Goal: Task Accomplishment & Management: Use online tool/utility

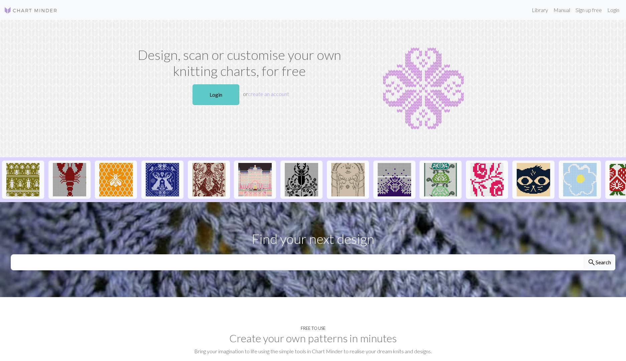
click at [207, 93] on link "Login" at bounding box center [215, 94] width 47 height 21
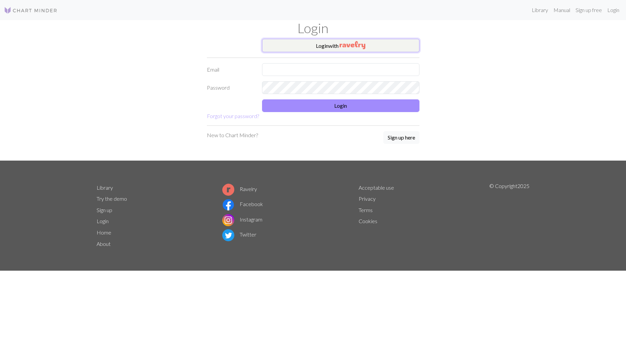
click at [344, 43] on img "button" at bounding box center [353, 45] width 26 height 8
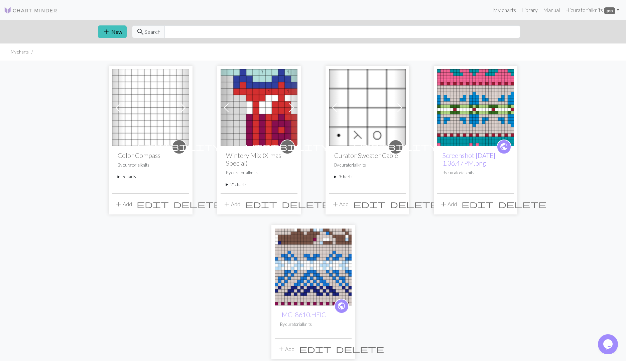
click at [124, 176] on summary "7 charts" at bounding box center [151, 176] width 66 height 6
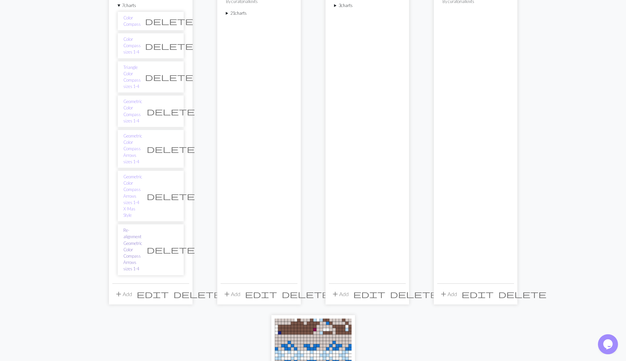
scroll to position [170, 0]
click at [135, 228] on link "Re-alignment Geometric Color Compass Arrows sizes 1-4" at bounding box center [132, 250] width 19 height 45
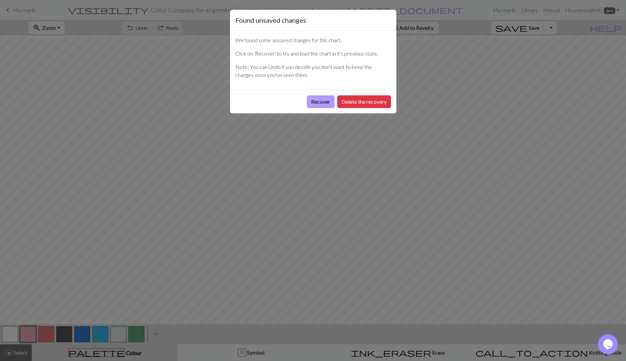
click at [317, 100] on button "Recover" at bounding box center [321, 101] width 28 height 13
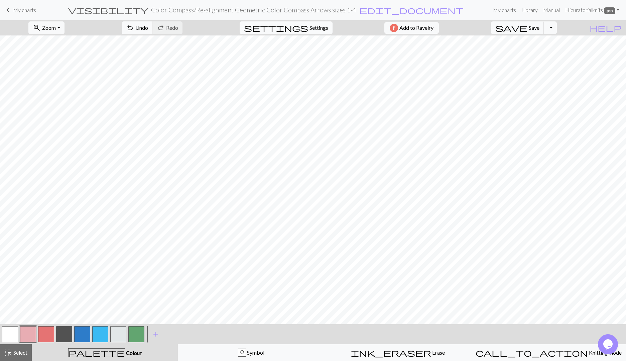
scroll to position [3, 0]
click at [303, 27] on span "settings" at bounding box center [276, 27] width 64 height 9
select select "worsted"
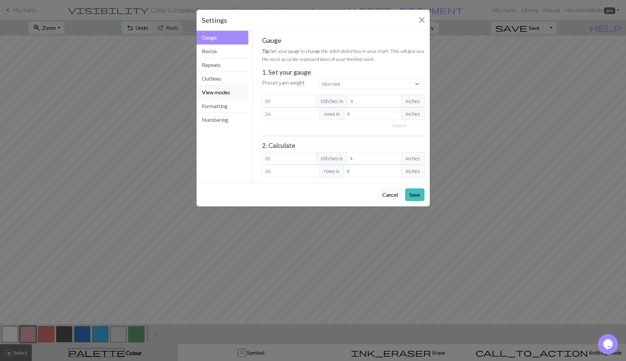
click at [226, 90] on button "View modes" at bounding box center [223, 93] width 52 height 14
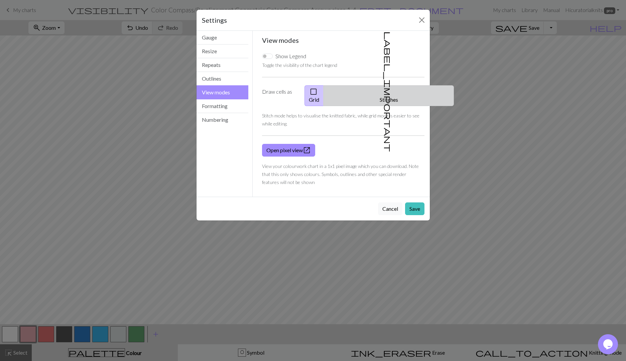
click at [383, 89] on span "label_important" at bounding box center [387, 91] width 9 height 120
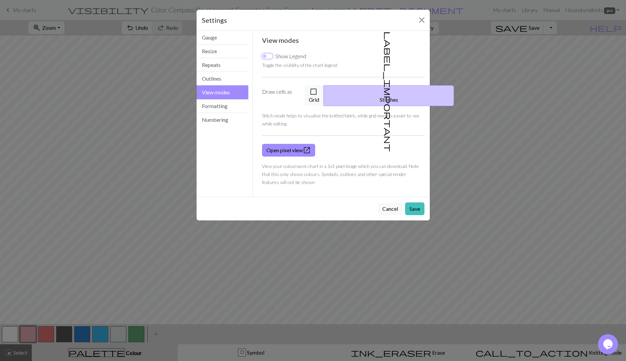
click at [264, 56] on input "Show Legend" at bounding box center [267, 55] width 11 height 5
click at [269, 56] on input "Show Legend" at bounding box center [267, 55] width 11 height 5
checkbox input "false"
click at [227, 79] on button "Outlines" at bounding box center [223, 79] width 52 height 14
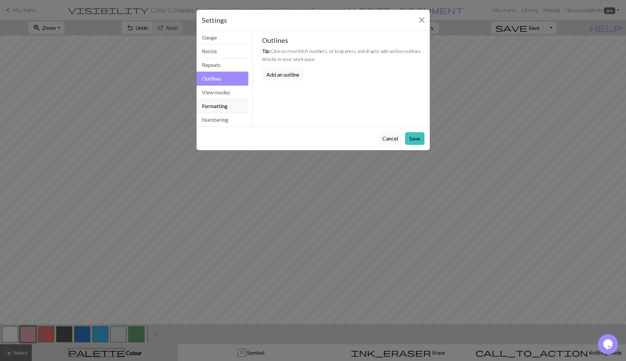
click at [223, 102] on button "Formatting" at bounding box center [223, 106] width 52 height 14
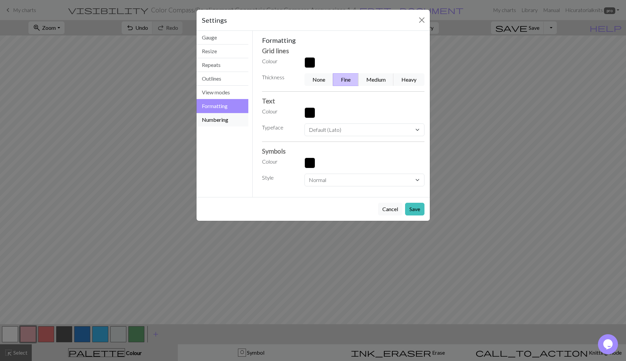
click at [223, 115] on button "Numbering" at bounding box center [223, 119] width 52 height 13
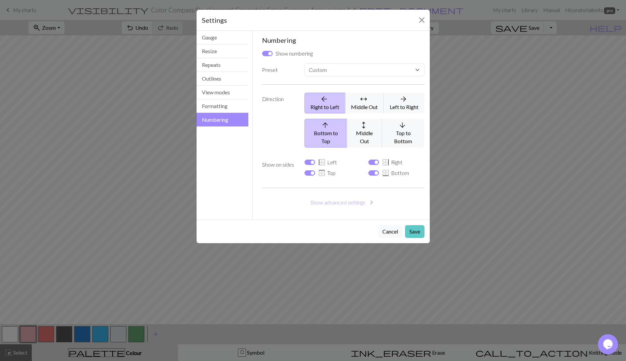
click at [423, 225] on button "Save" at bounding box center [414, 231] width 19 height 13
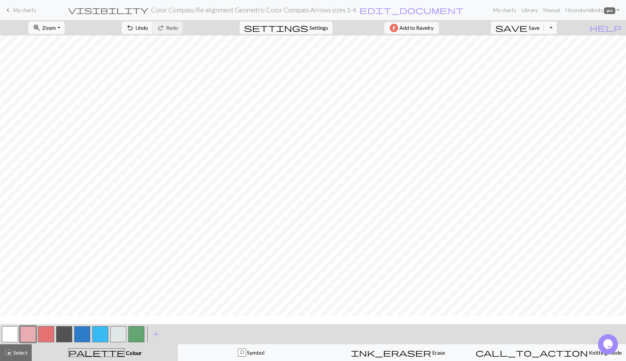
scroll to position [0, 0]
click at [309, 27] on span "Settings" at bounding box center [318, 28] width 19 height 8
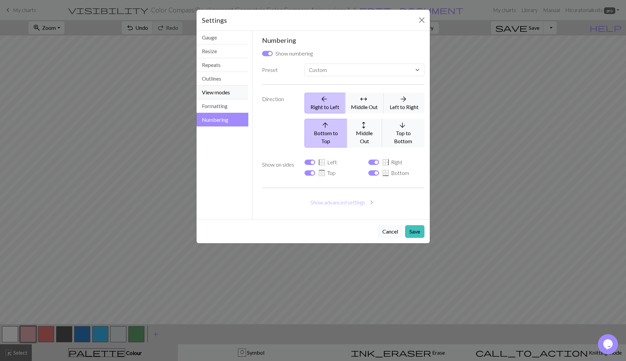
click at [229, 93] on button "View modes" at bounding box center [223, 93] width 52 height 14
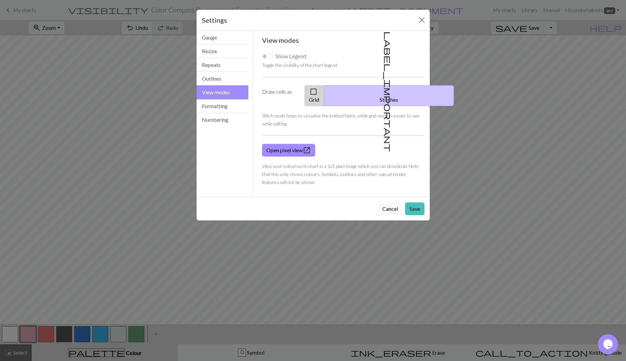
click at [317, 91] on span "check_box_outline_blank" at bounding box center [313, 91] width 8 height 9
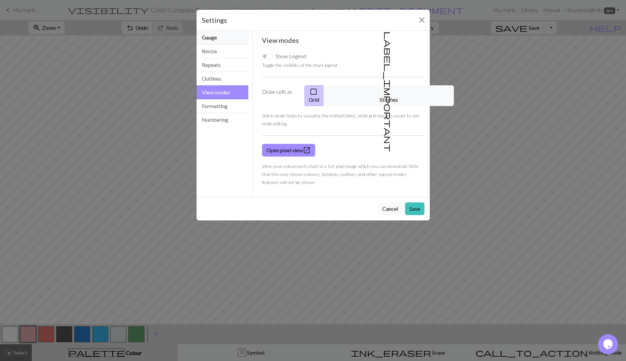
click at [218, 36] on button "Gauge" at bounding box center [223, 38] width 52 height 14
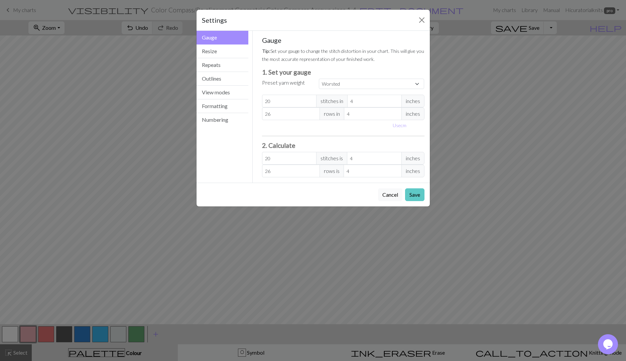
click at [411, 194] on button "Save" at bounding box center [414, 194] width 19 height 13
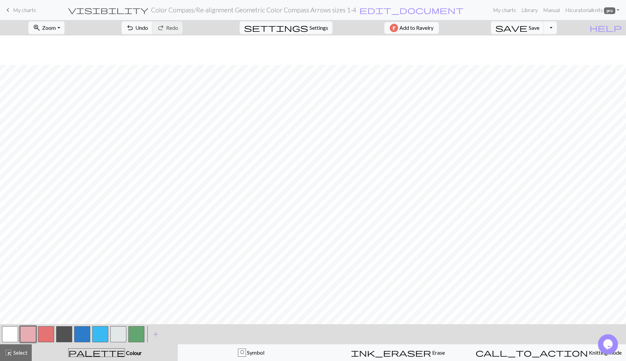
scroll to position [76, 0]
click at [588, 353] on span "Knitting mode" at bounding box center [605, 352] width 34 height 6
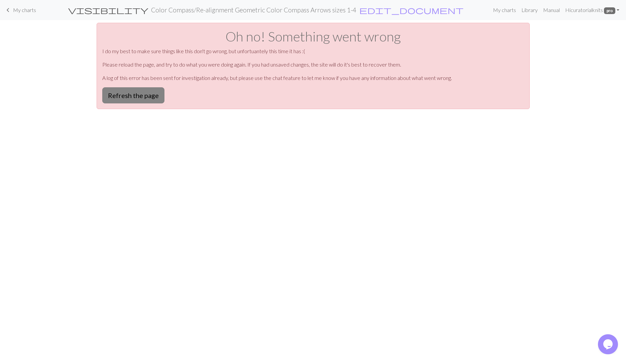
click at [126, 92] on button "Refresh the page" at bounding box center [133, 95] width 62 height 16
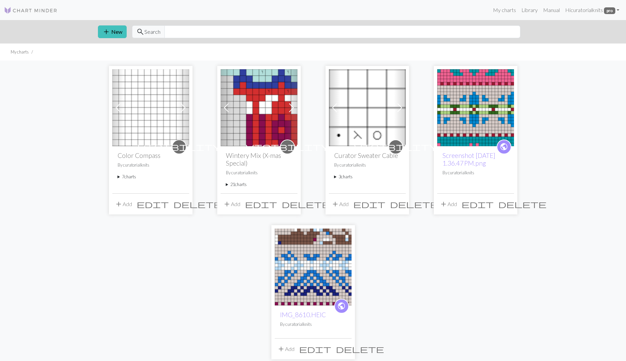
click at [130, 177] on summary "7 charts" at bounding box center [151, 176] width 66 height 6
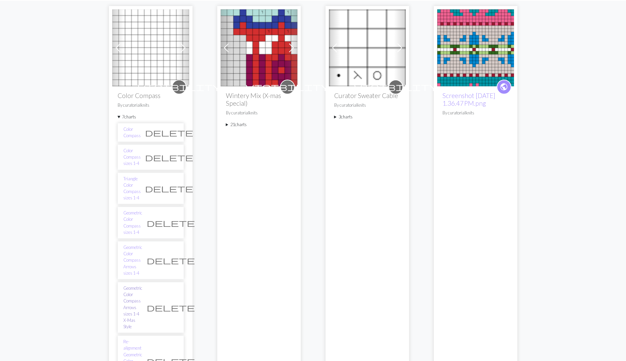
scroll to position [59, 0]
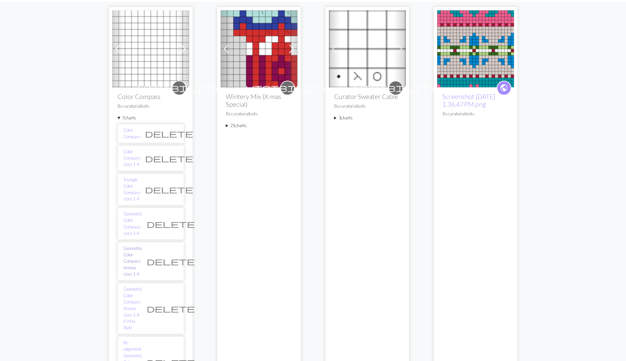
click at [131, 245] on link "Geometric Color Compass Arrows sizes 1-4" at bounding box center [132, 261] width 19 height 32
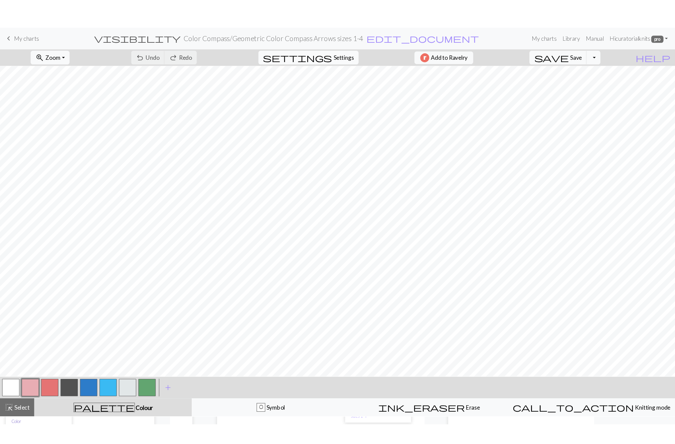
scroll to position [22, 0]
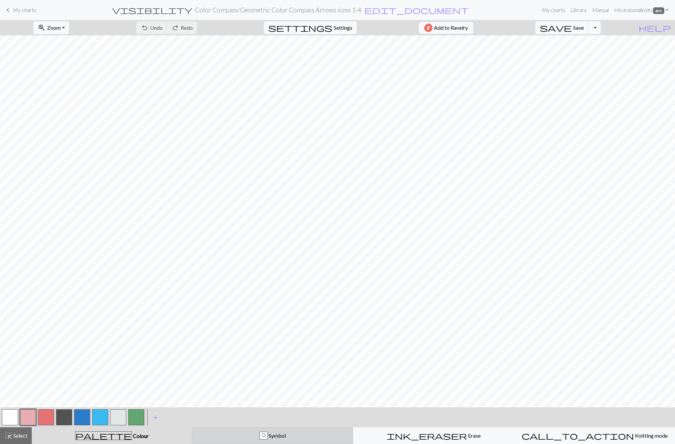
click at [283, 360] on span "Symbol" at bounding box center [277, 436] width 18 height 6
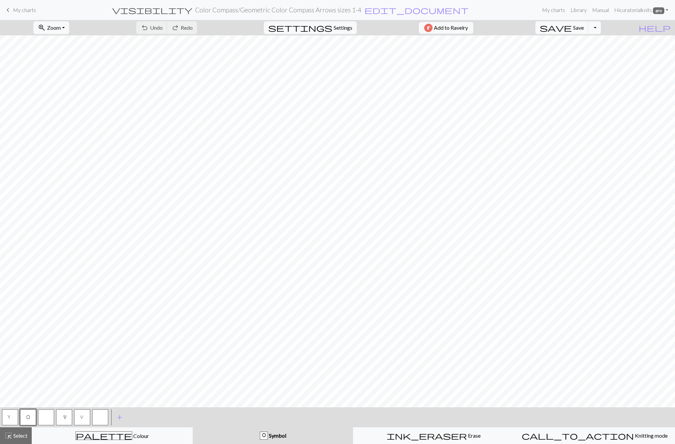
click at [32, 360] on button "O" at bounding box center [28, 418] width 16 height 16
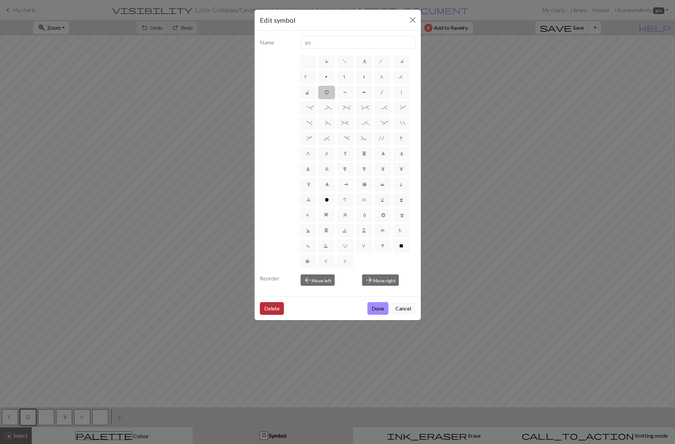
click at [278, 312] on button "Delete" at bounding box center [272, 308] width 24 height 13
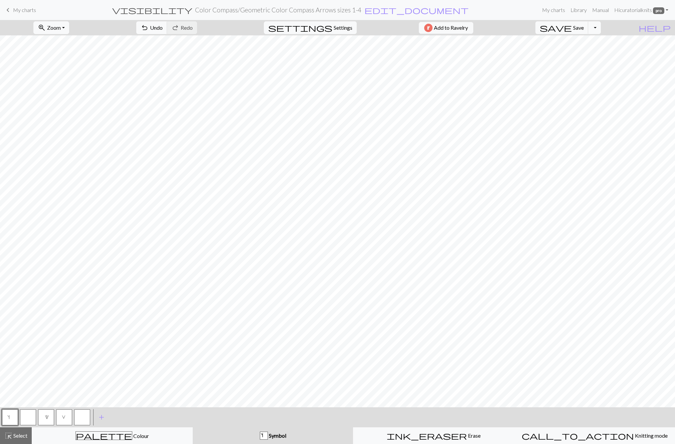
click at [29, 360] on button "button" at bounding box center [28, 418] width 16 height 16
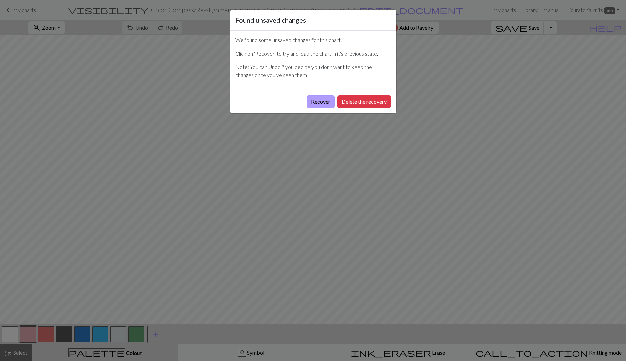
click at [325, 101] on button "Recover" at bounding box center [321, 101] width 28 height 13
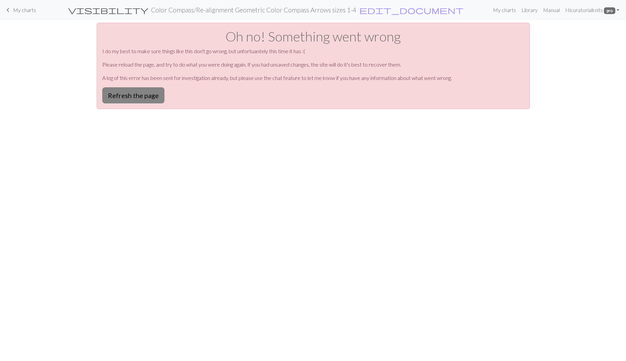
click at [155, 95] on button "Refresh the page" at bounding box center [133, 95] width 62 height 16
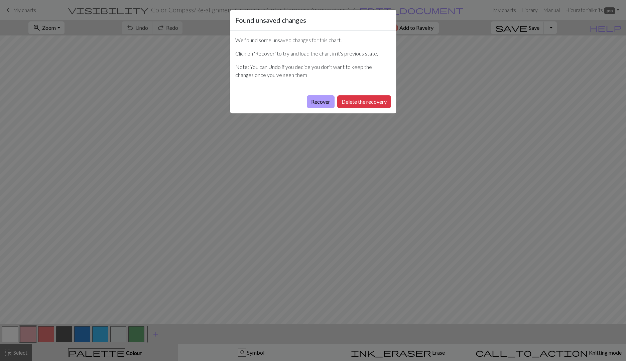
click at [324, 99] on button "Recover" at bounding box center [321, 101] width 28 height 13
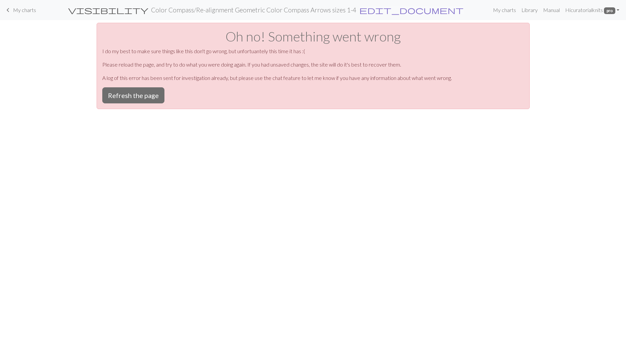
click at [374, 11] on span "edit_document" at bounding box center [411, 9] width 104 height 9
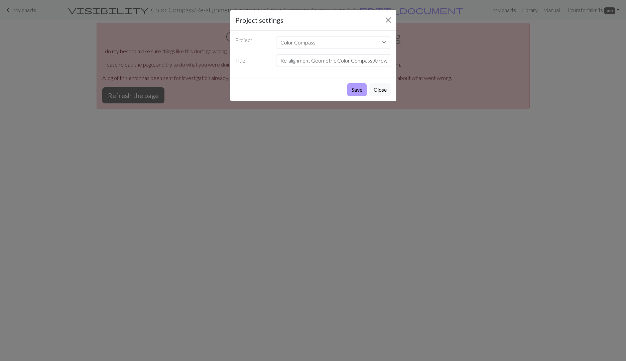
click at [359, 89] on button "Save" at bounding box center [356, 89] width 19 height 13
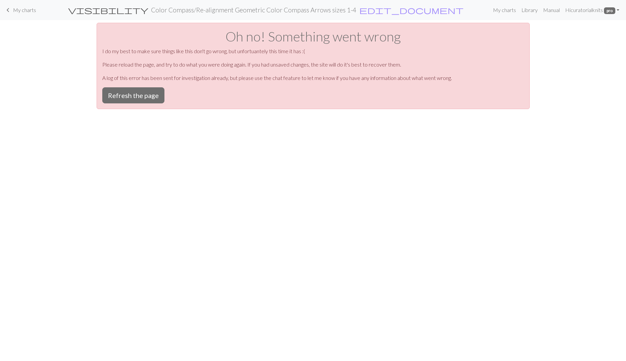
click at [15, 11] on span "My charts" at bounding box center [24, 10] width 23 height 6
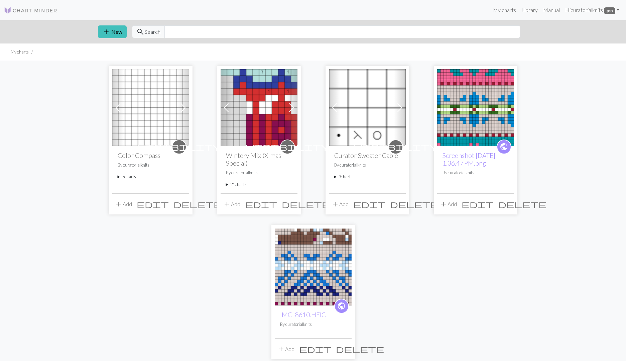
click at [130, 176] on summary "7 charts" at bounding box center [151, 176] width 66 height 6
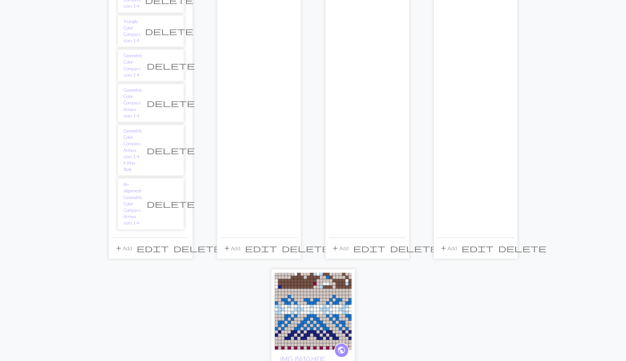
scroll to position [222, 0]
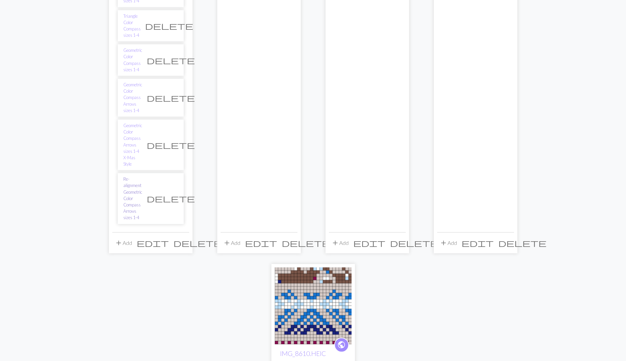
click at [133, 176] on link "Re-alignment Geometric Color Compass Arrows sizes 1-4" at bounding box center [132, 198] width 19 height 45
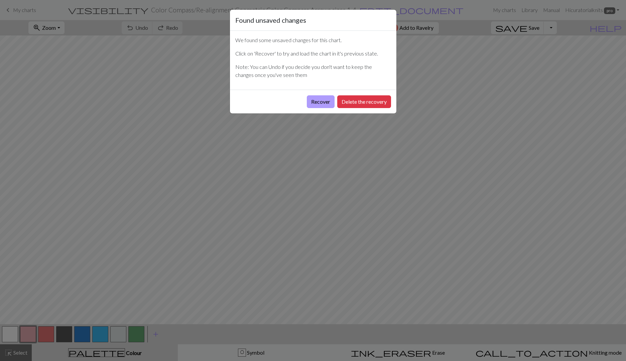
click at [318, 100] on button "Recover" at bounding box center [321, 101] width 28 height 13
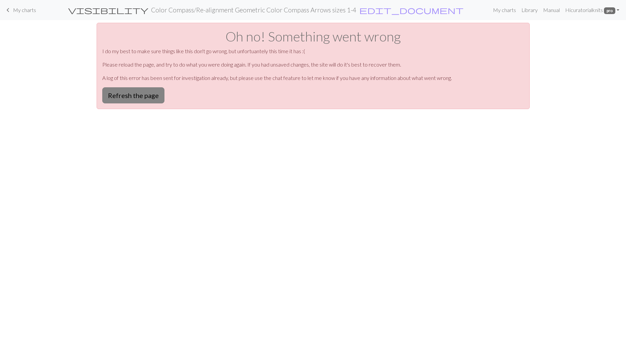
click at [139, 95] on button "Refresh the page" at bounding box center [133, 95] width 62 height 16
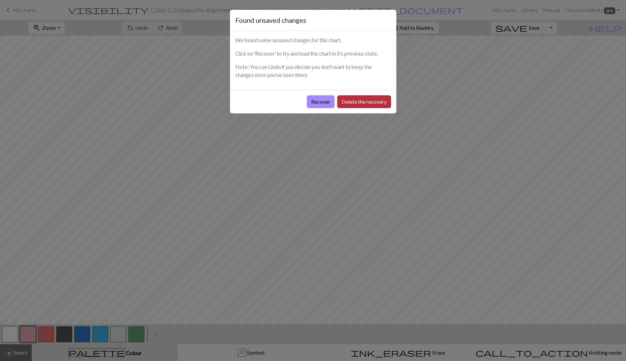
click at [343, 99] on button "Delete the recovery" at bounding box center [364, 101] width 54 height 13
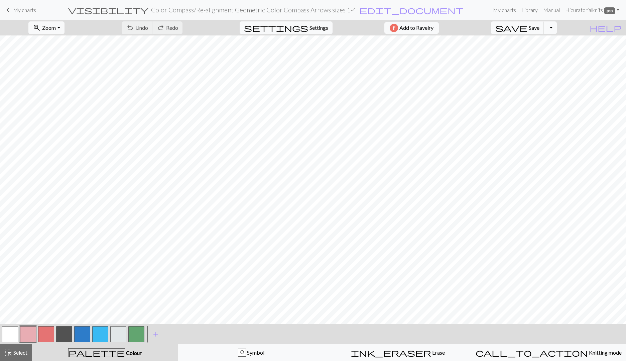
click at [164, 26] on div "undo Undo Undo redo Redo Redo" at bounding box center [152, 27] width 71 height 15
click at [187, 28] on div "undo Undo Undo redo Redo Redo" at bounding box center [152, 27] width 71 height 15
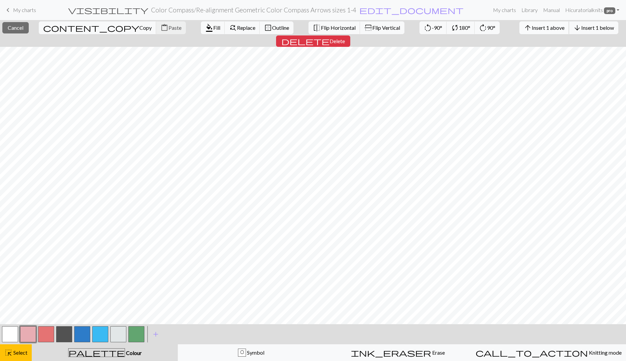
click at [532, 28] on span "Insert 1 above" at bounding box center [548, 27] width 33 height 6
click at [532, 30] on span "Insert 1 above" at bounding box center [548, 27] width 33 height 6
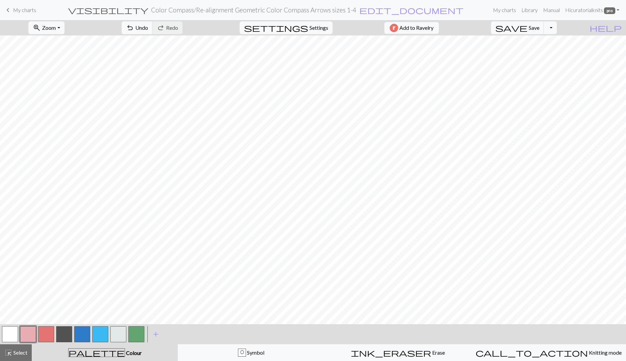
click at [83, 332] on button "button" at bounding box center [82, 334] width 16 height 16
click at [82, 334] on button "button" at bounding box center [82, 334] width 16 height 16
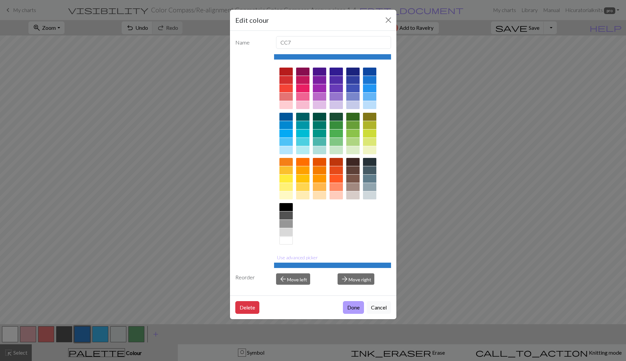
click at [345, 305] on button "Done" at bounding box center [353, 307] width 21 height 13
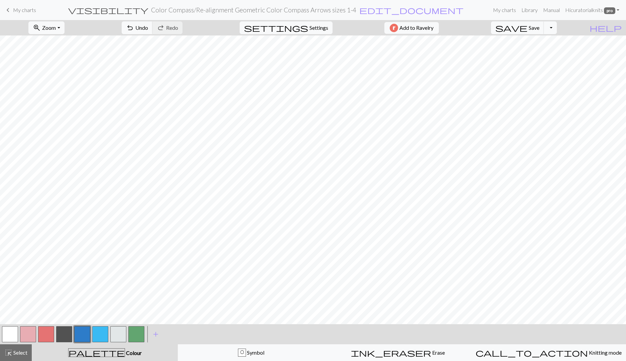
click at [67, 335] on button "button" at bounding box center [64, 334] width 16 height 16
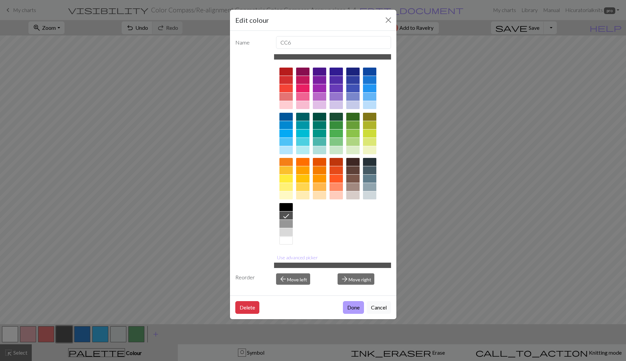
click at [358, 308] on button "Done" at bounding box center [353, 307] width 21 height 13
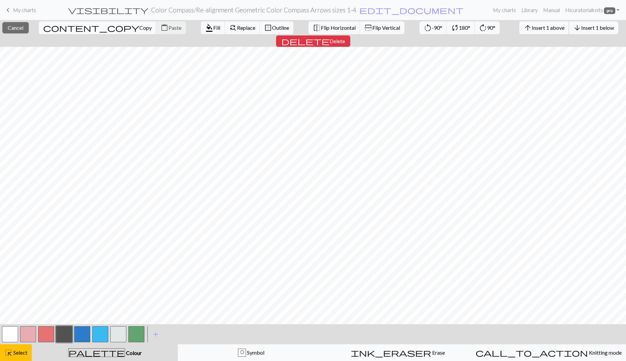
click at [532, 29] on span "Insert 1 above" at bounding box center [548, 27] width 33 height 6
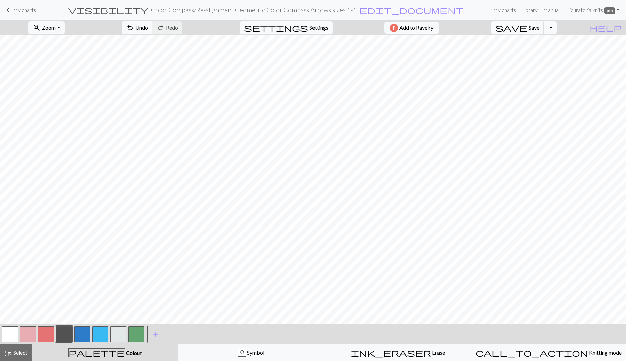
click at [117, 335] on button "button" at bounding box center [118, 334] width 16 height 16
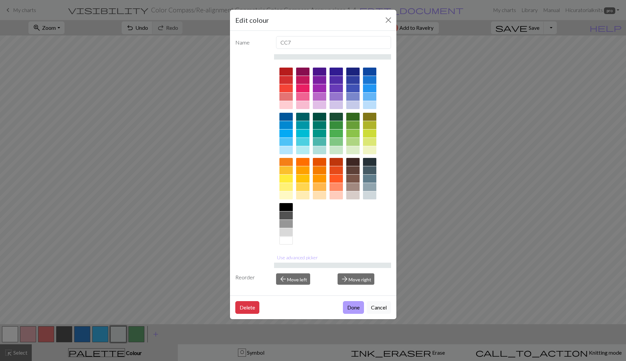
click at [358, 306] on button "Done" at bounding box center [353, 307] width 21 height 13
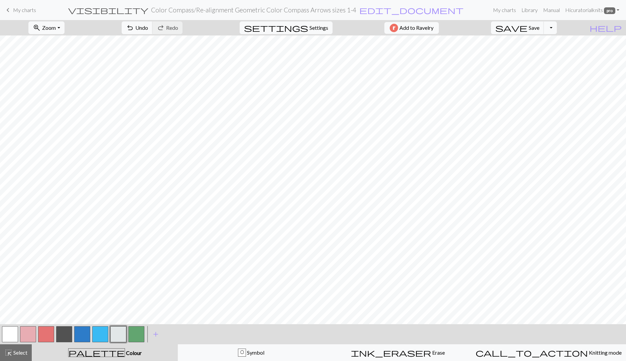
click at [61, 334] on button "button" at bounding box center [64, 334] width 16 height 16
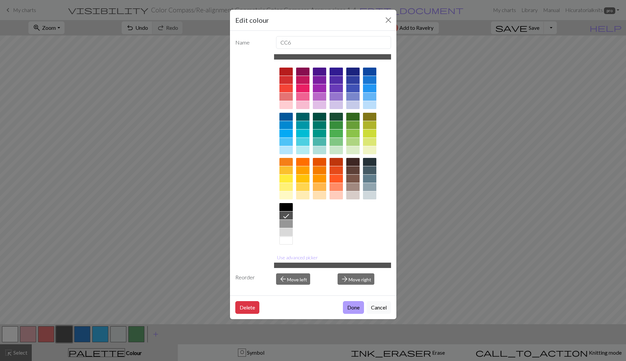
click at [348, 306] on button "Done" at bounding box center [353, 307] width 21 height 13
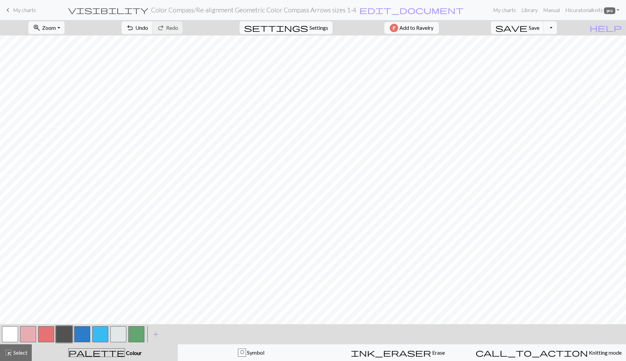
click at [82, 334] on button "button" at bounding box center [82, 334] width 16 height 16
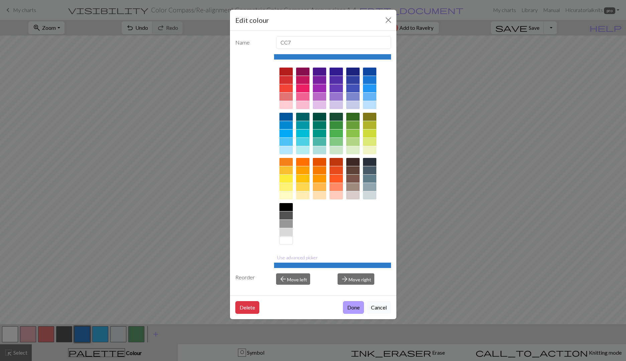
click at [355, 310] on button "Done" at bounding box center [353, 307] width 21 height 13
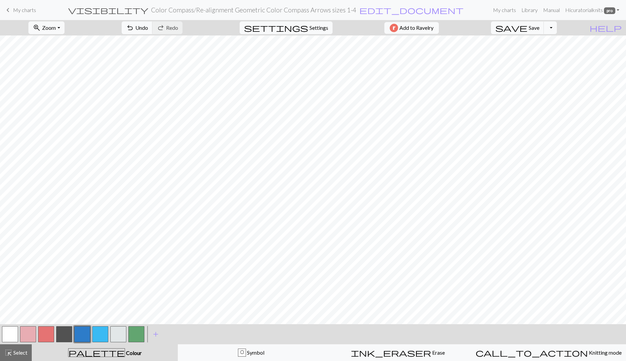
click at [49, 336] on button "button" at bounding box center [46, 334] width 16 height 16
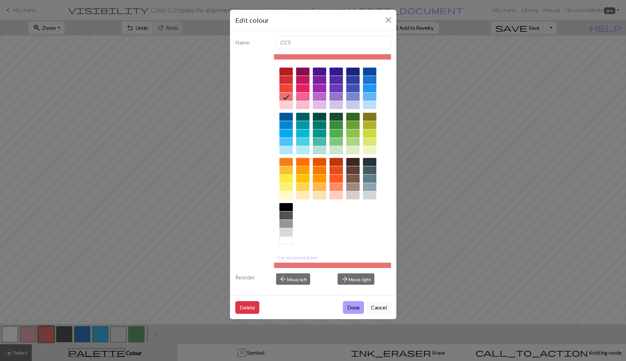
click at [356, 308] on button "Done" at bounding box center [353, 307] width 21 height 13
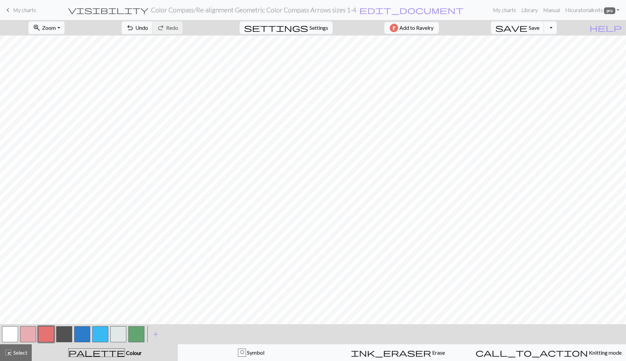
click at [106, 333] on button "button" at bounding box center [100, 334] width 16 height 16
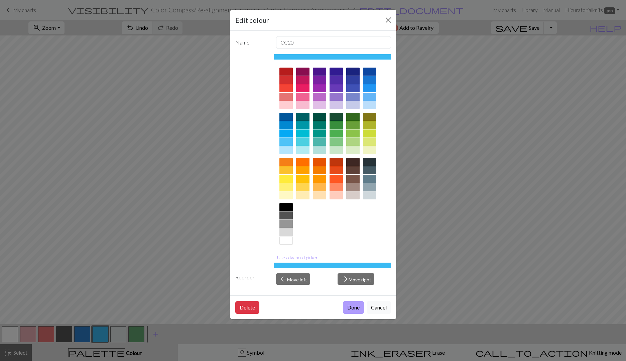
click at [351, 311] on button "Done" at bounding box center [353, 307] width 21 height 13
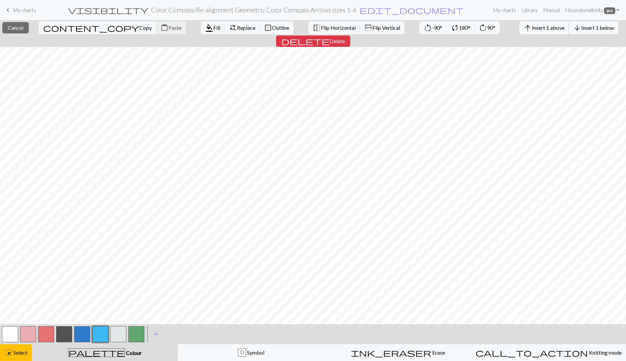
click at [532, 28] on span "Insert 1 above" at bounding box center [548, 27] width 33 height 6
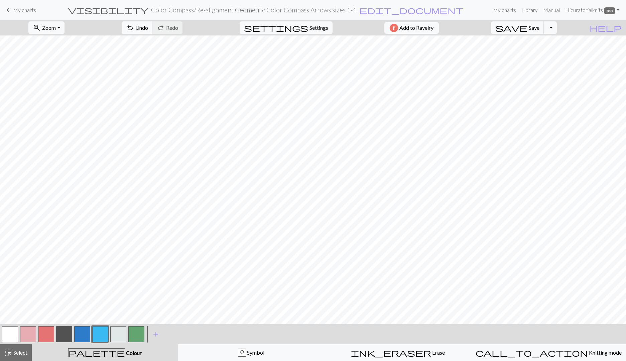
click at [117, 335] on button "button" at bounding box center [118, 334] width 16 height 16
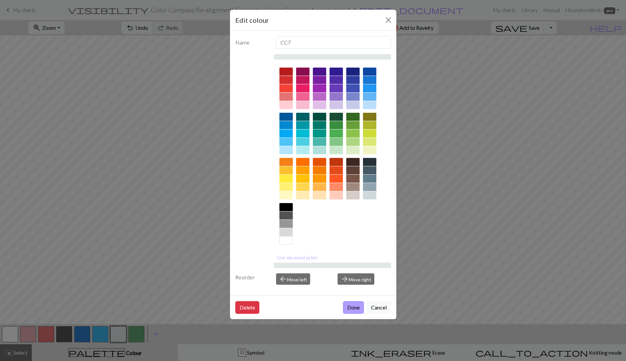
click at [347, 306] on button "Done" at bounding box center [353, 307] width 21 height 13
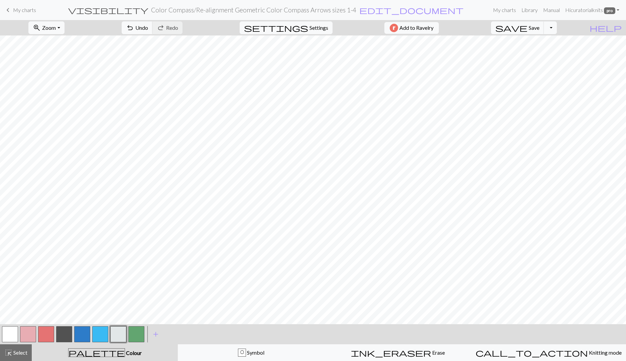
click at [80, 335] on button "button" at bounding box center [82, 334] width 16 height 16
click at [82, 335] on button "button" at bounding box center [82, 334] width 16 height 16
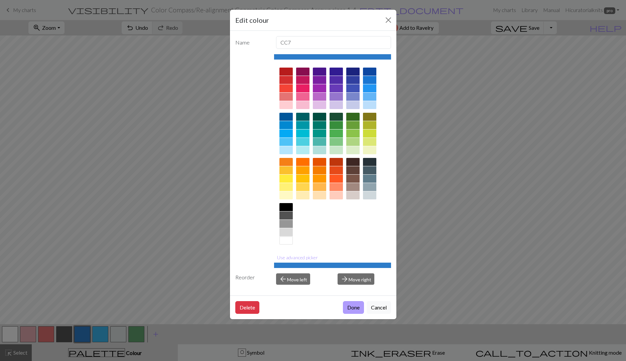
click at [352, 307] on button "Done" at bounding box center [353, 307] width 21 height 13
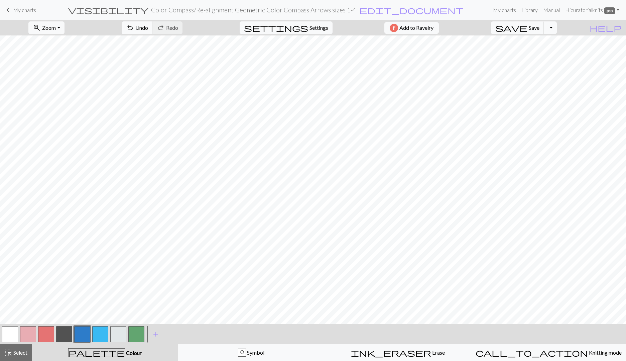
click at [31, 334] on button "button" at bounding box center [28, 334] width 16 height 16
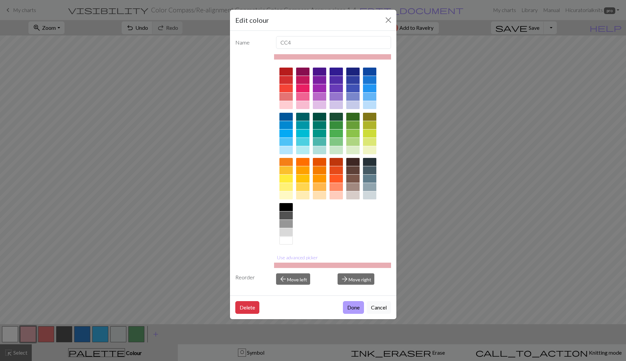
click at [352, 308] on button "Done" at bounding box center [353, 307] width 21 height 13
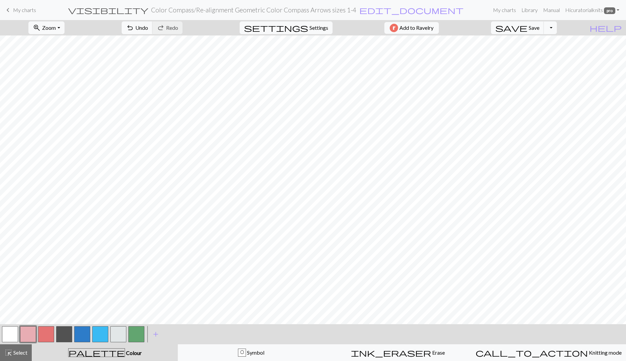
click at [67, 336] on button "button" at bounding box center [64, 334] width 16 height 16
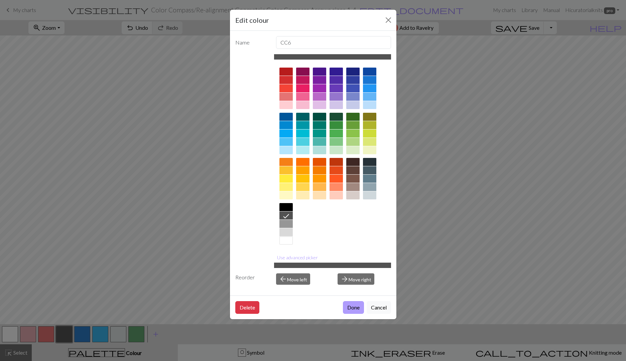
click at [360, 306] on button "Done" at bounding box center [353, 307] width 21 height 13
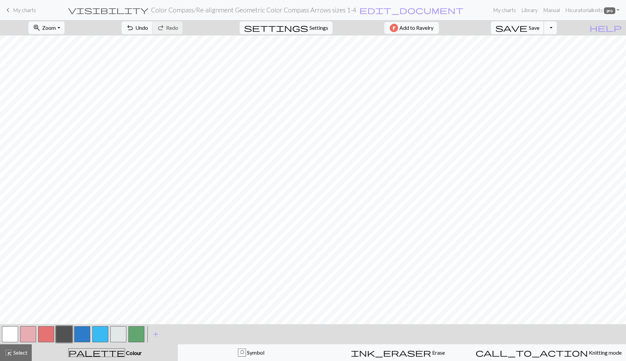
click at [539, 28] on span "Save" at bounding box center [534, 27] width 11 height 6
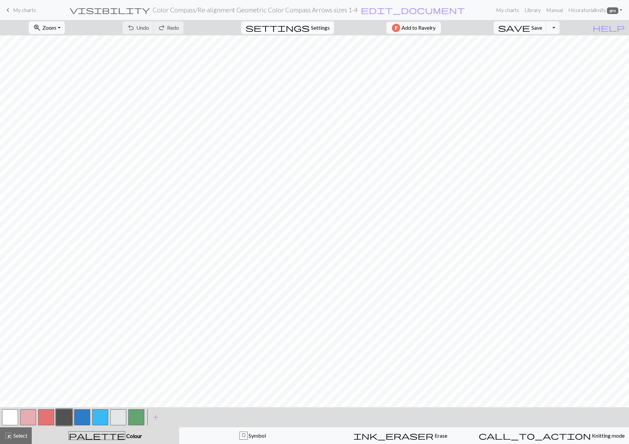
click at [313, 27] on span "Settings" at bounding box center [320, 28] width 19 height 8
select select "worsted"
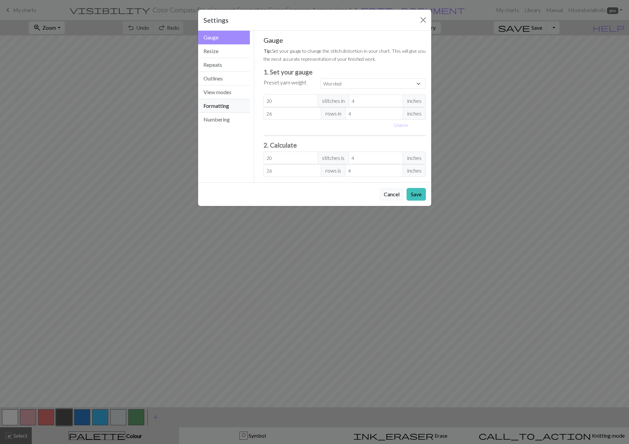
click at [229, 106] on button "Formatting" at bounding box center [224, 106] width 52 height 14
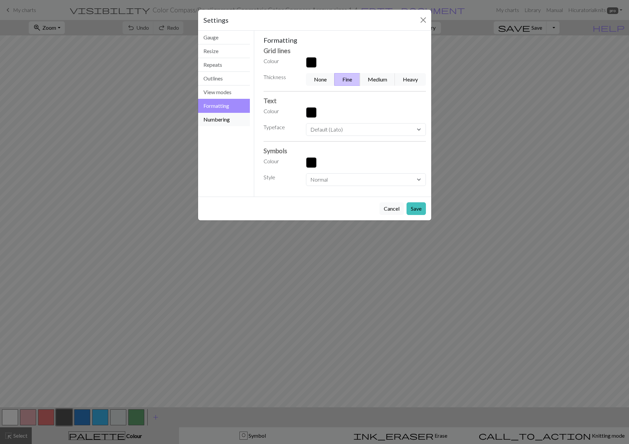
click at [229, 119] on button "Numbering" at bounding box center [224, 119] width 52 height 13
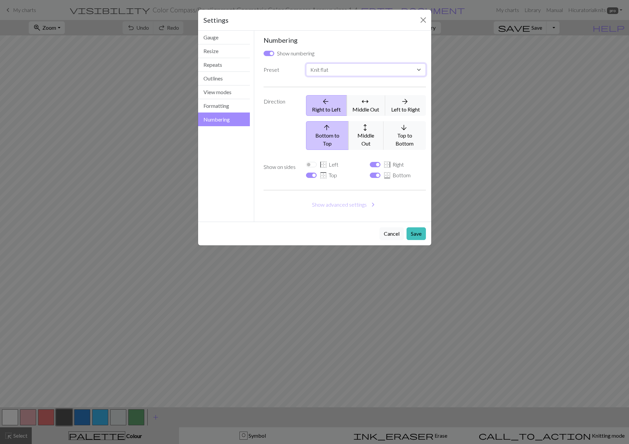
select select "round"
click option "Knit in the round" at bounding box center [0, 0] width 0 height 0
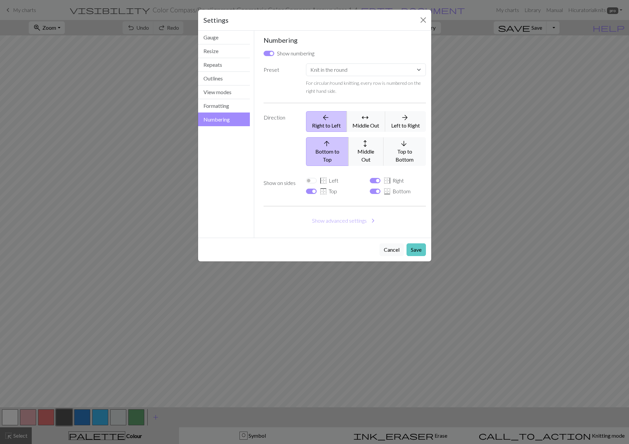
click at [419, 244] on button "Save" at bounding box center [416, 250] width 19 height 13
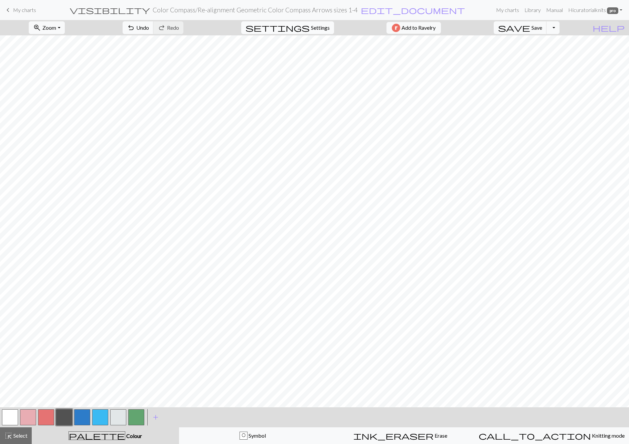
click at [318, 25] on span "Settings" at bounding box center [320, 28] width 19 height 8
select select "round"
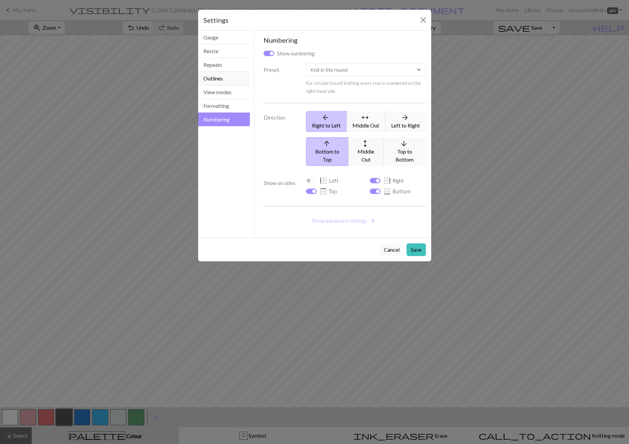
click at [218, 74] on button "Outlines" at bounding box center [224, 79] width 52 height 14
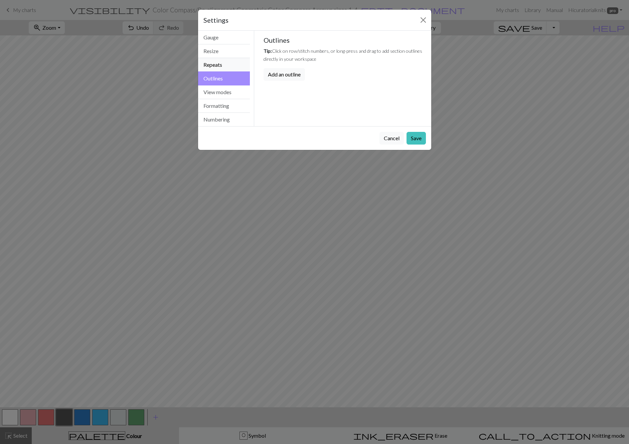
click at [220, 60] on button "Repeats" at bounding box center [224, 65] width 52 height 14
click at [225, 50] on button "Resize" at bounding box center [224, 51] width 52 height 14
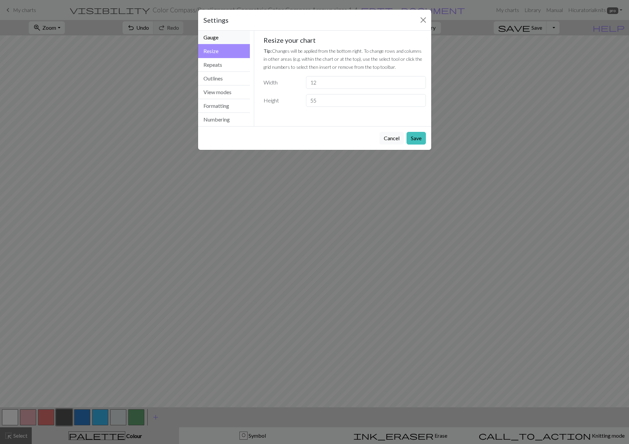
click at [227, 38] on button "Gauge" at bounding box center [224, 38] width 52 height 14
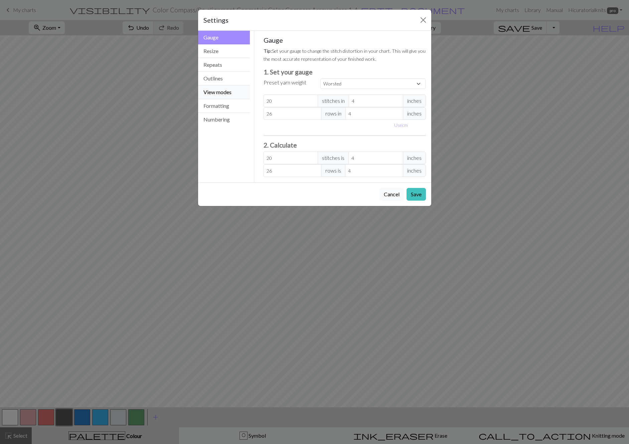
click at [227, 94] on button "View modes" at bounding box center [224, 93] width 52 height 14
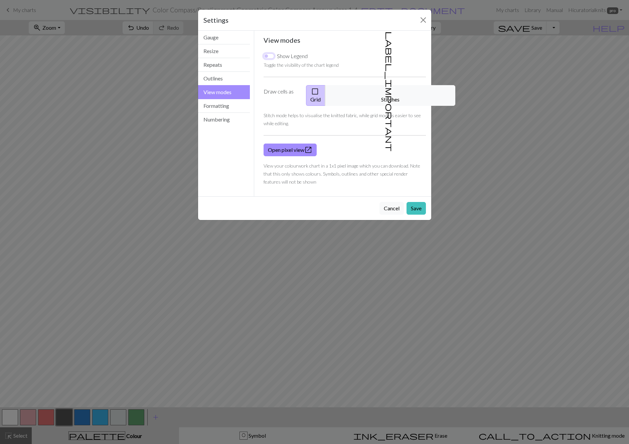
click at [266, 55] on input "Show Legend" at bounding box center [269, 55] width 11 height 5
checkbox input "true"
click at [421, 202] on button "Save" at bounding box center [416, 208] width 19 height 13
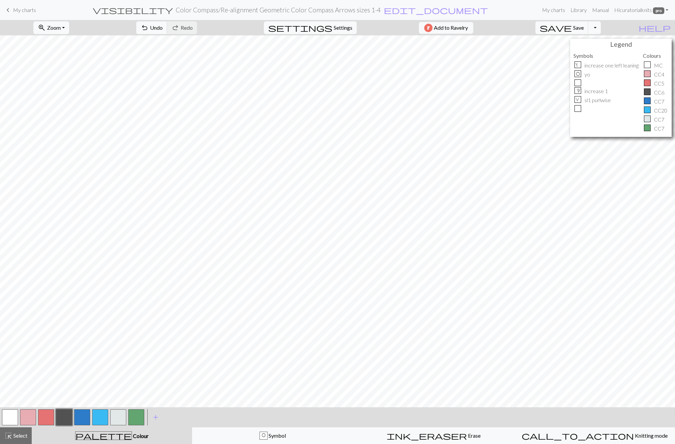
click at [135, 360] on button "button" at bounding box center [136, 418] width 16 height 16
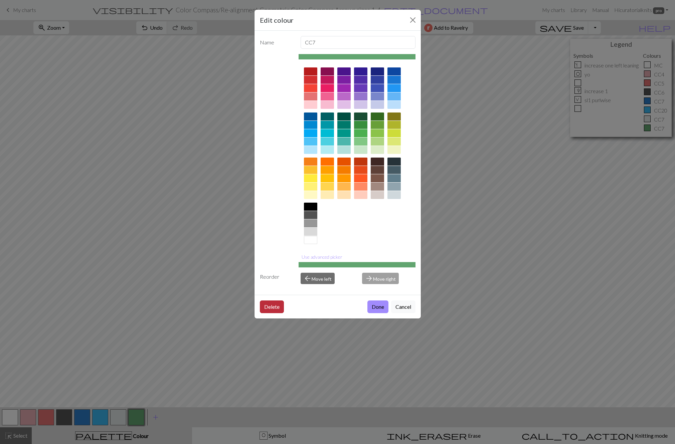
click at [272, 307] on button "Delete" at bounding box center [272, 307] width 24 height 13
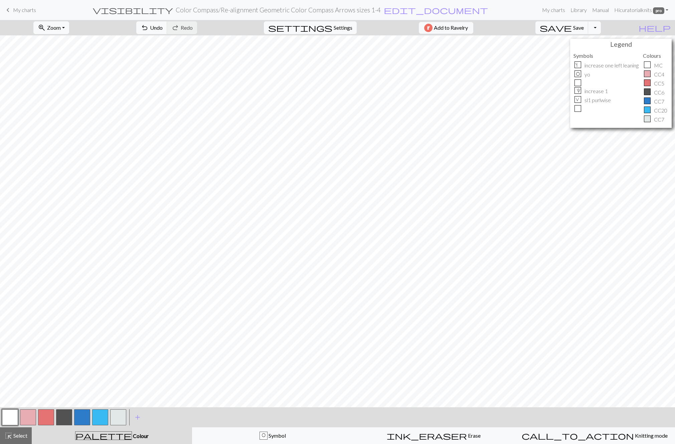
click at [9, 360] on button "button" at bounding box center [10, 418] width 16 height 16
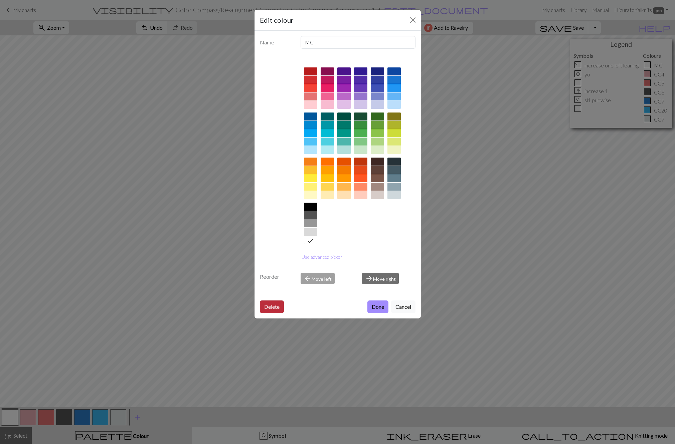
click at [273, 307] on button "Delete" at bounding box center [272, 307] width 24 height 13
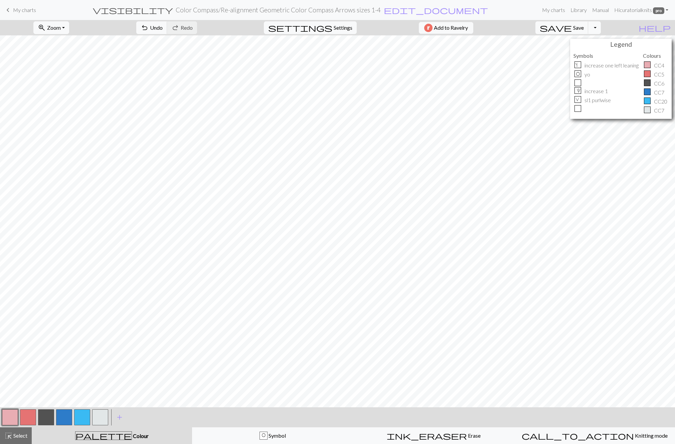
click at [101, 360] on button "button" at bounding box center [100, 418] width 16 height 16
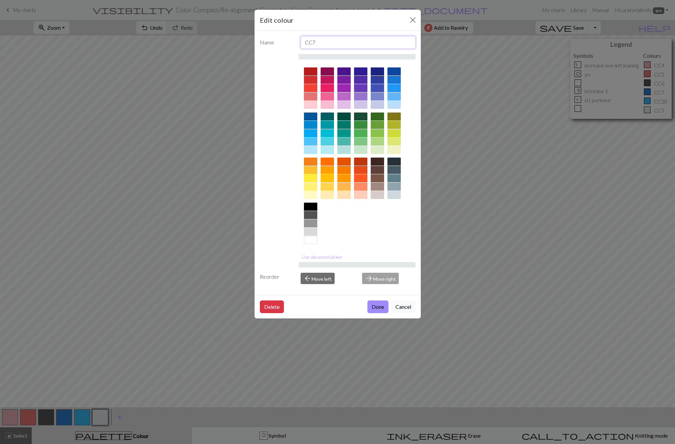
drag, startPoint x: 321, startPoint y: 41, endPoint x: 297, endPoint y: 40, distance: 24.1
click at [301, 40] on input "CC7" at bounding box center [358, 42] width 115 height 13
type input "MC"
click at [381, 308] on button "Done" at bounding box center [378, 307] width 21 height 13
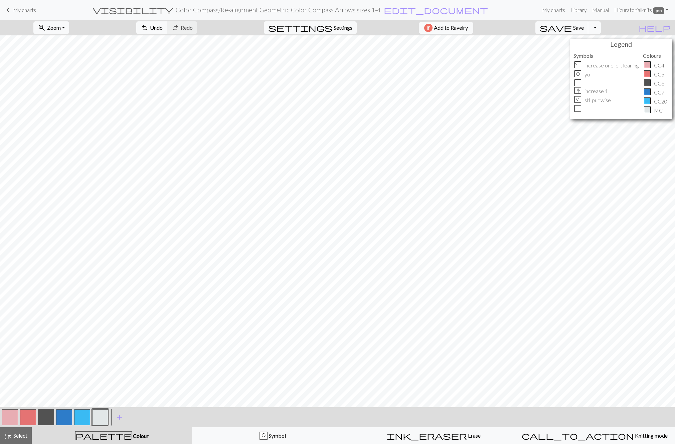
drag, startPoint x: 102, startPoint y: 417, endPoint x: 56, endPoint y: 418, distance: 45.1
click at [56, 360] on div at bounding box center [55, 418] width 108 height 18
click at [119, 360] on span "add" at bounding box center [120, 417] width 8 height 9
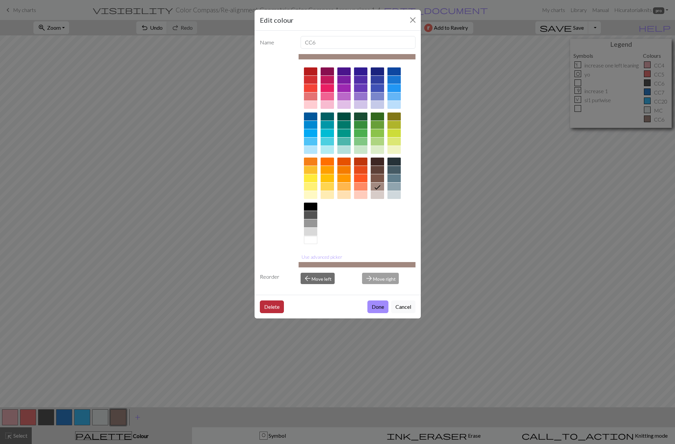
click at [269, 308] on button "Delete" at bounding box center [272, 307] width 24 height 13
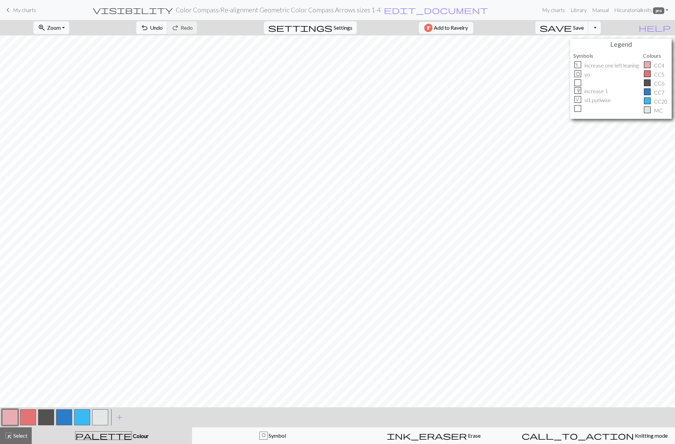
click at [102, 360] on button "button" at bounding box center [100, 418] width 16 height 16
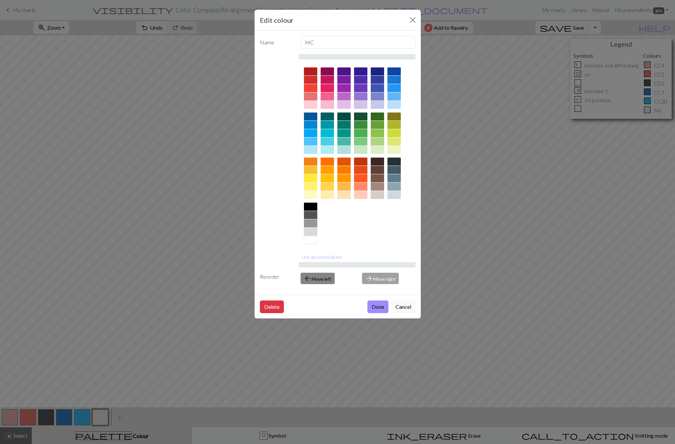
click at [310, 277] on span "arrow_back" at bounding box center [308, 278] width 8 height 9
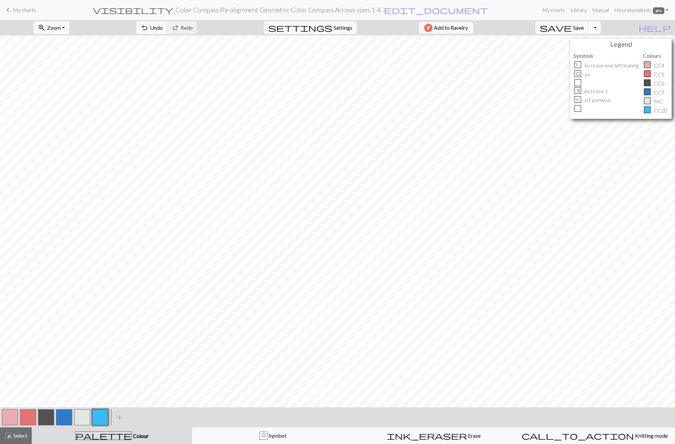
click at [82, 360] on button "button" at bounding box center [82, 418] width 16 height 16
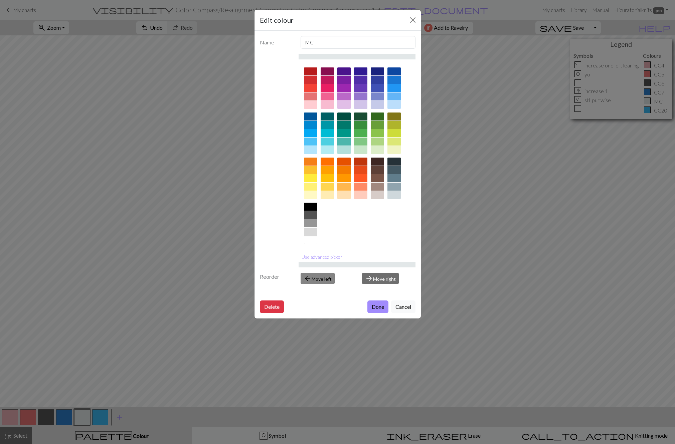
click at [320, 279] on button "arrow_back Move left" at bounding box center [318, 278] width 34 height 11
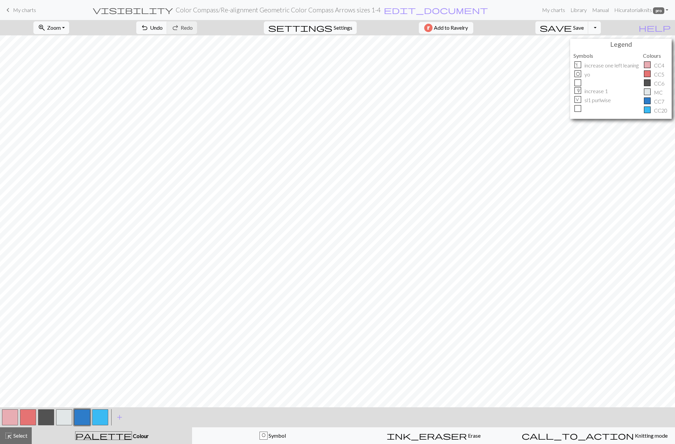
click at [65, 360] on button "button" at bounding box center [64, 418] width 16 height 16
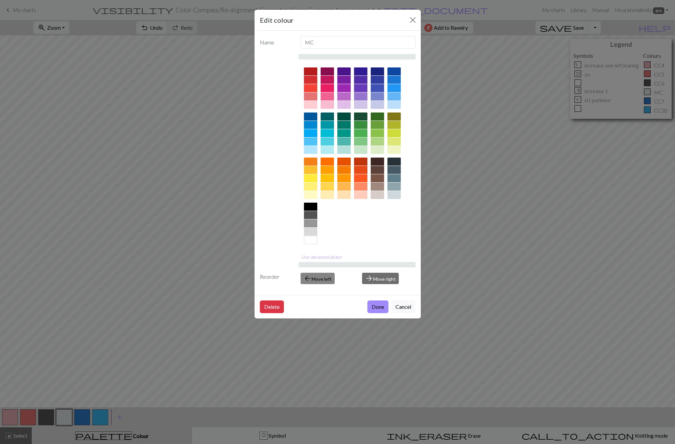
click at [320, 279] on button "arrow_back Move left" at bounding box center [318, 278] width 34 height 11
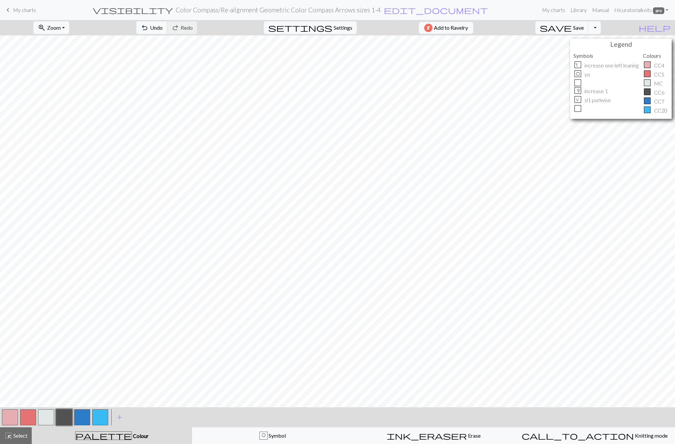
click at [47, 360] on button "button" at bounding box center [46, 418] width 16 height 16
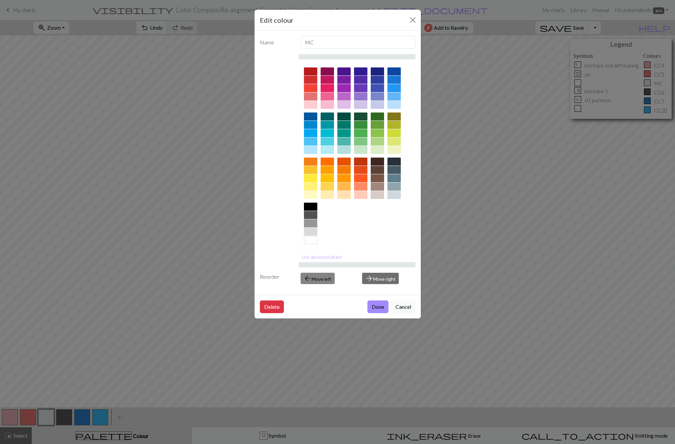
click at [321, 281] on button "arrow_back Move left" at bounding box center [318, 278] width 34 height 11
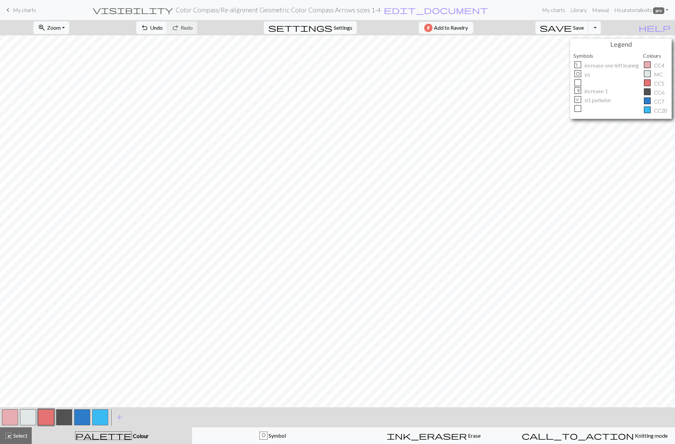
click at [43, 360] on button "button" at bounding box center [46, 418] width 16 height 16
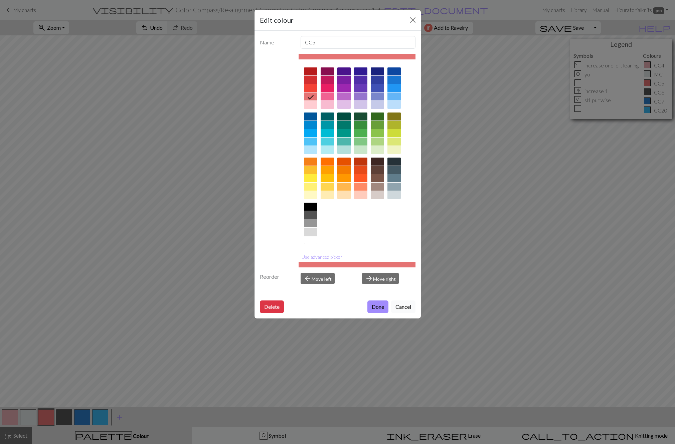
click at [409, 306] on button "Cancel" at bounding box center [403, 307] width 24 height 13
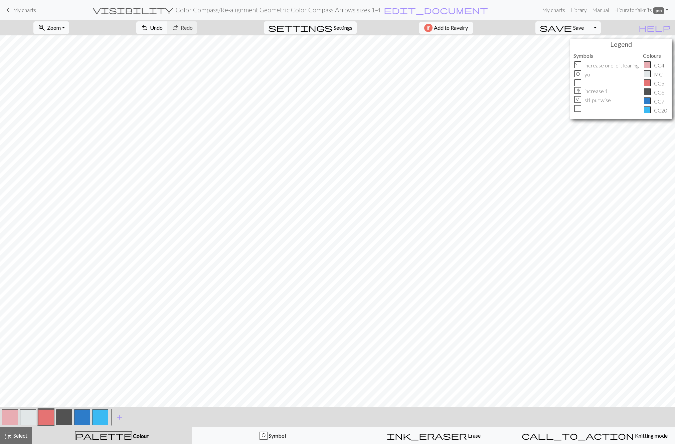
click at [28, 360] on button "button" at bounding box center [28, 418] width 16 height 16
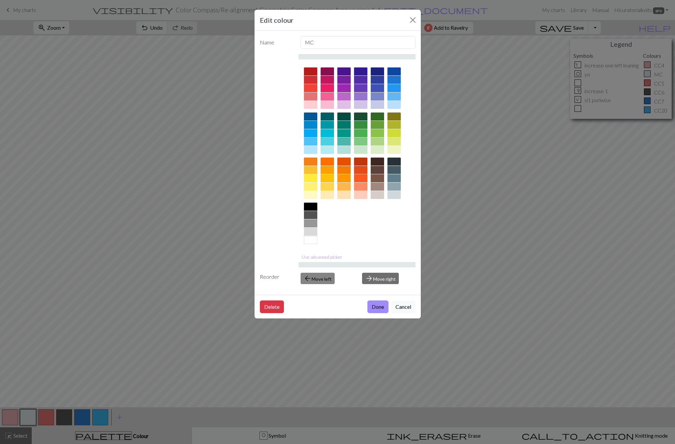
click at [315, 278] on button "arrow_back Move left" at bounding box center [318, 278] width 34 height 11
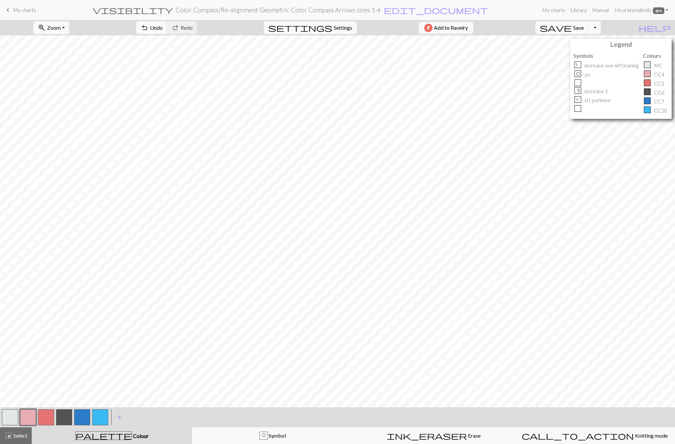
click at [83, 360] on button "button" at bounding box center [82, 418] width 16 height 16
click at [84, 360] on button "button" at bounding box center [82, 418] width 16 height 16
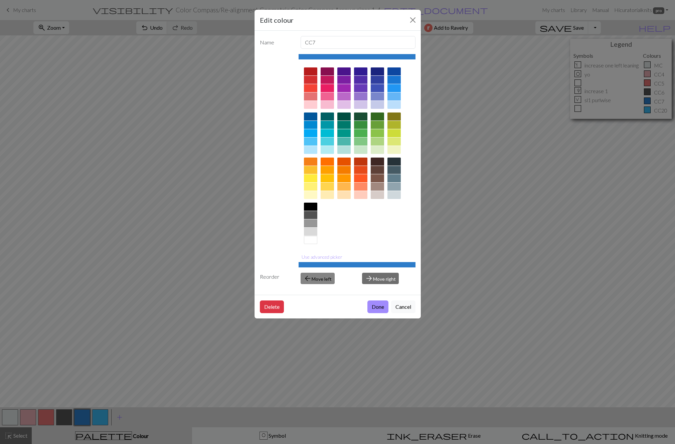
click at [318, 278] on button "arrow_back Move left" at bounding box center [318, 278] width 34 height 11
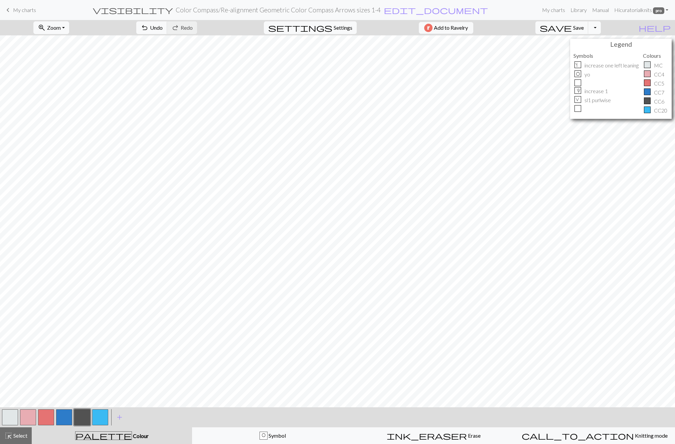
click at [62, 360] on button "button" at bounding box center [64, 418] width 16 height 16
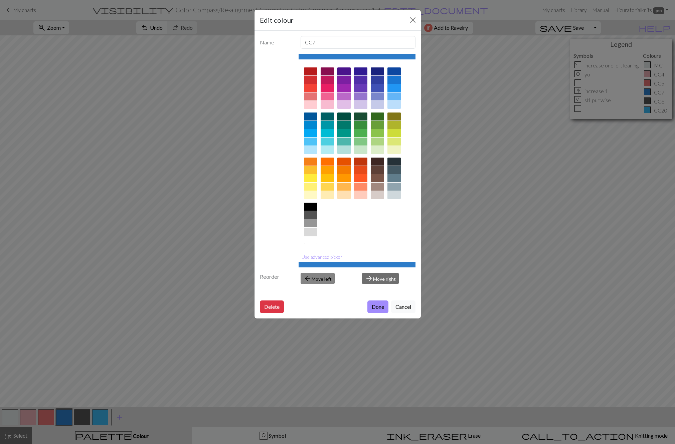
click at [315, 280] on button "arrow_back Move left" at bounding box center [318, 278] width 34 height 11
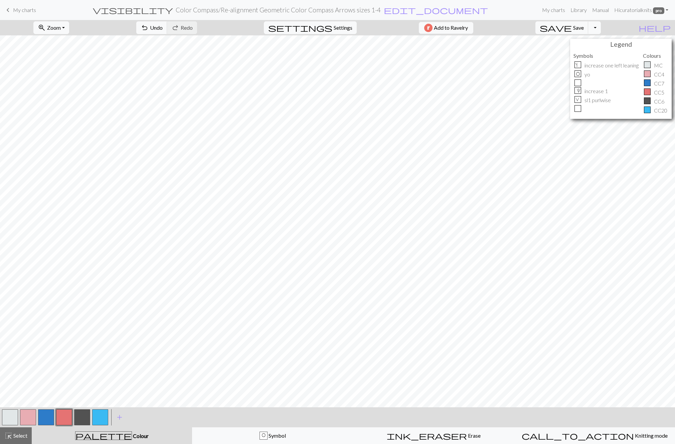
click at [47, 360] on button "button" at bounding box center [46, 418] width 16 height 16
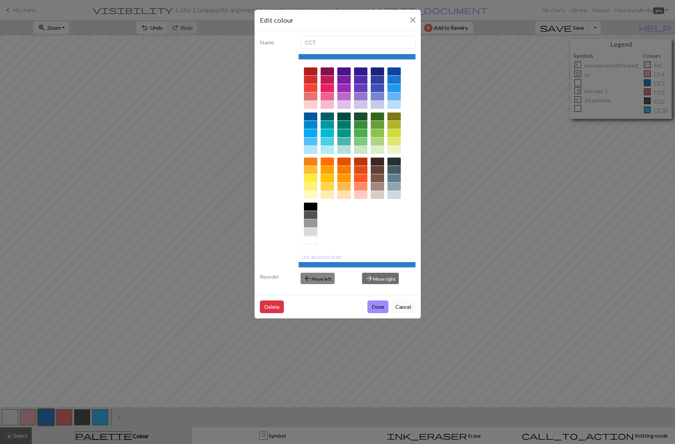
click at [316, 280] on button "arrow_back Move left" at bounding box center [318, 278] width 34 height 11
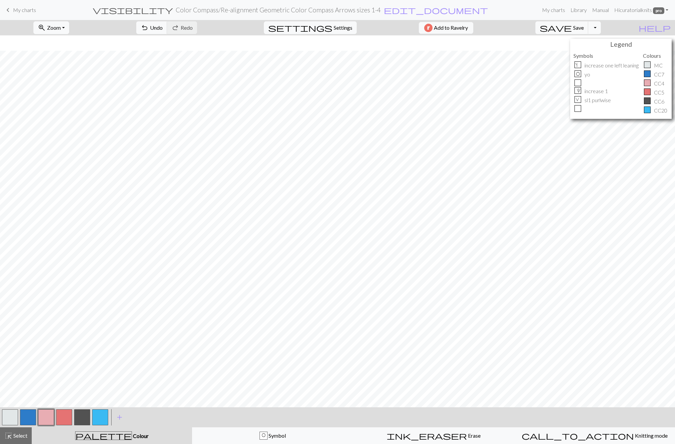
scroll to position [25, 0]
click at [99, 360] on button "button" at bounding box center [100, 418] width 16 height 16
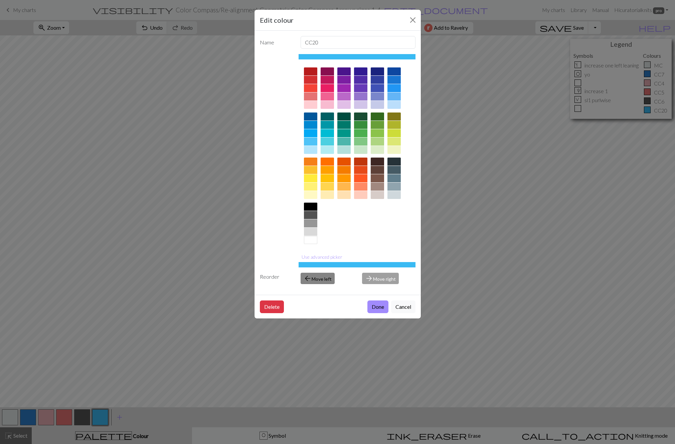
click at [315, 279] on button "arrow_back Move left" at bounding box center [318, 278] width 34 height 11
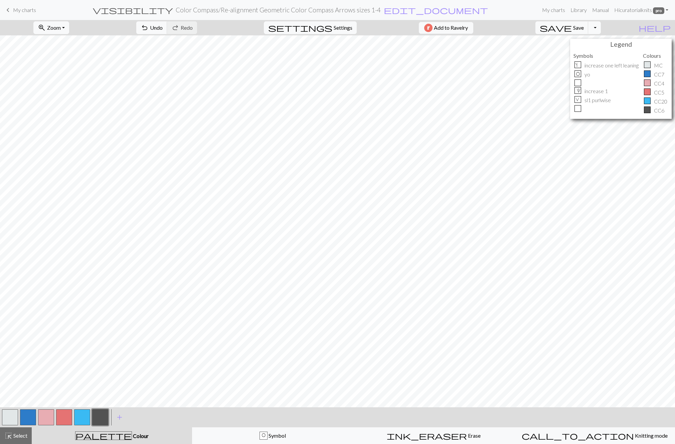
click at [78, 360] on button "button" at bounding box center [82, 418] width 16 height 16
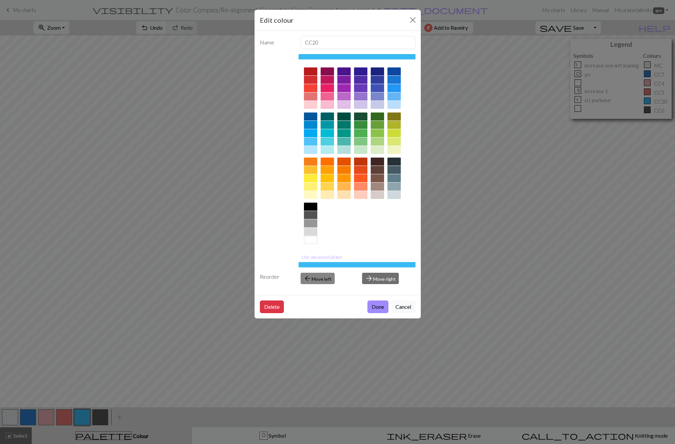
click at [320, 279] on button "arrow_back Move left" at bounding box center [318, 278] width 34 height 11
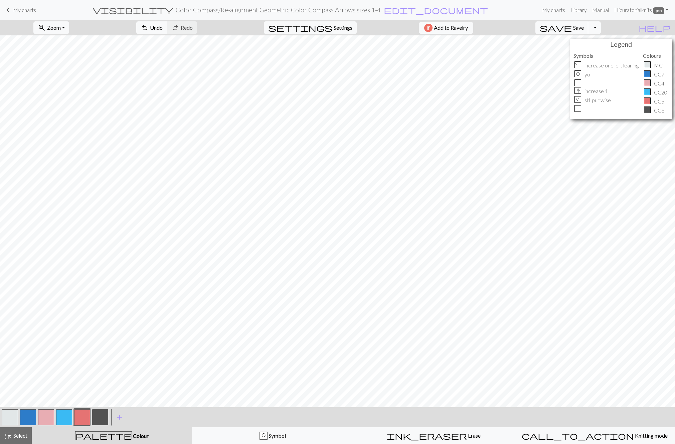
click at [67, 360] on button "button" at bounding box center [64, 418] width 16 height 16
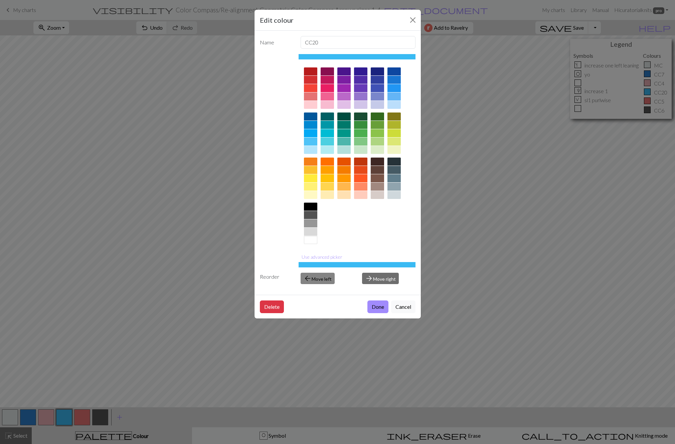
click at [315, 279] on button "arrow_back Move left" at bounding box center [318, 278] width 34 height 11
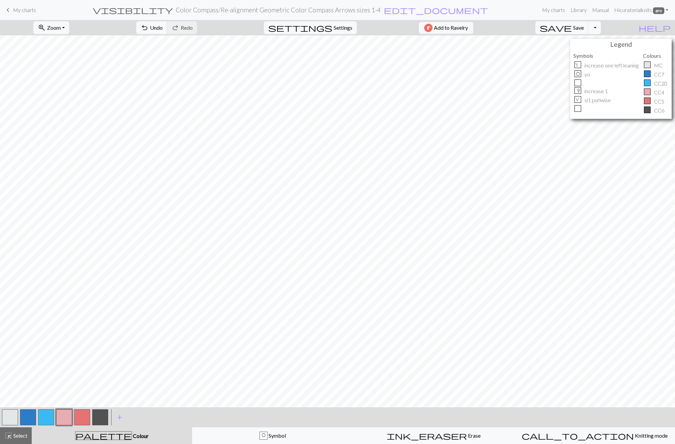
click at [29, 360] on button "button" at bounding box center [28, 418] width 16 height 16
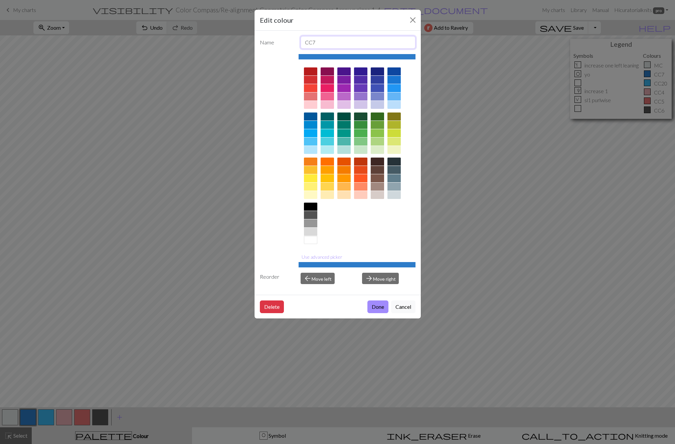
click at [328, 43] on input "CC7" at bounding box center [358, 42] width 115 height 13
type input "CC1"
click at [384, 308] on button "Done" at bounding box center [378, 307] width 21 height 13
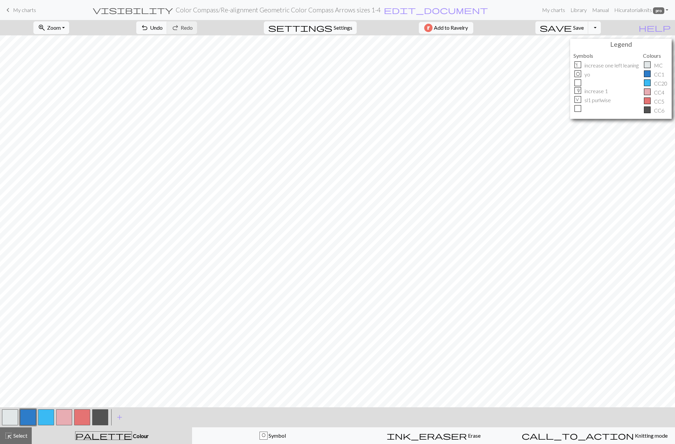
click at [48, 360] on button "button" at bounding box center [46, 418] width 16 height 16
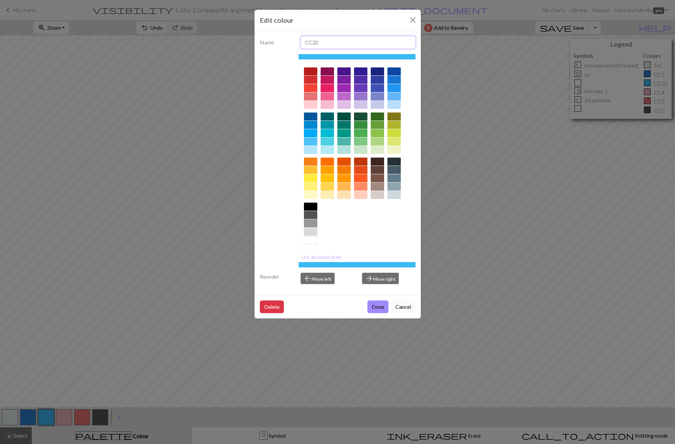
click at [320, 42] on input "CC20" at bounding box center [358, 42] width 115 height 13
type input "CC2"
click at [377, 308] on button "Done" at bounding box center [378, 307] width 21 height 13
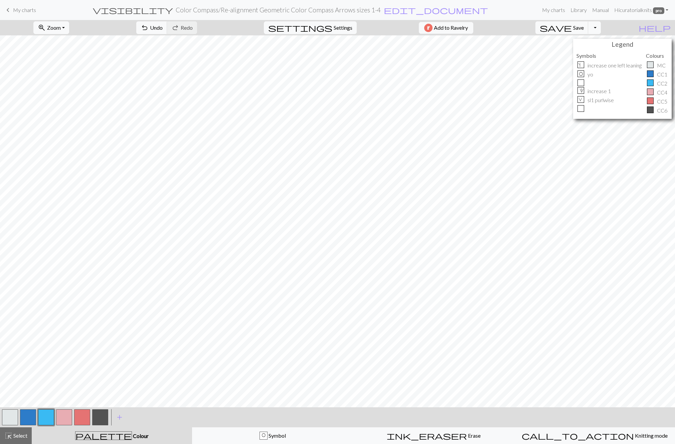
click at [64, 360] on button "button" at bounding box center [64, 418] width 16 height 16
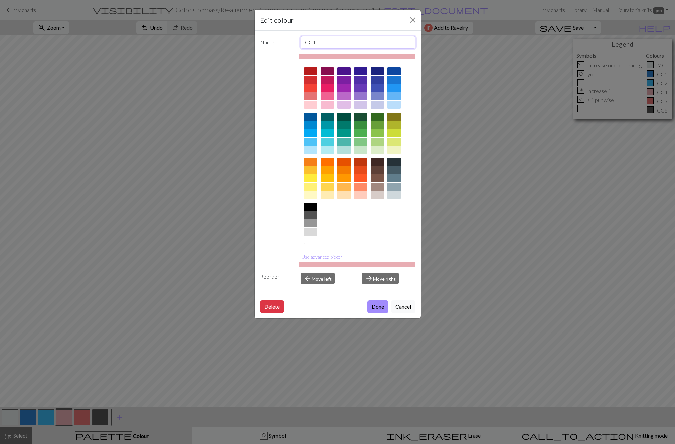
click at [319, 42] on input "CC4" at bounding box center [358, 42] width 115 height 13
type input "CC3"
click at [380, 307] on button "Done" at bounding box center [378, 307] width 21 height 13
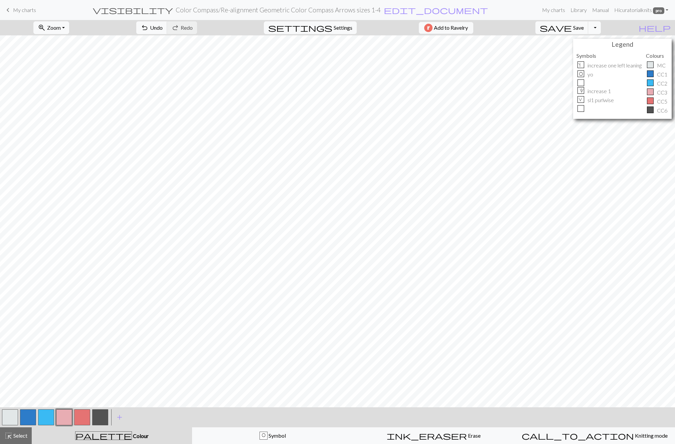
click at [81, 360] on button "button" at bounding box center [82, 418] width 16 height 16
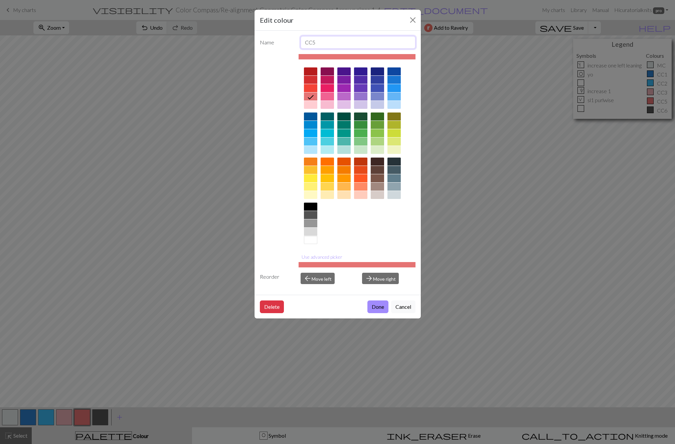
click at [324, 45] on input "CC5" at bounding box center [358, 42] width 115 height 13
type input "CC4"
click at [374, 308] on button "Done" at bounding box center [378, 307] width 21 height 13
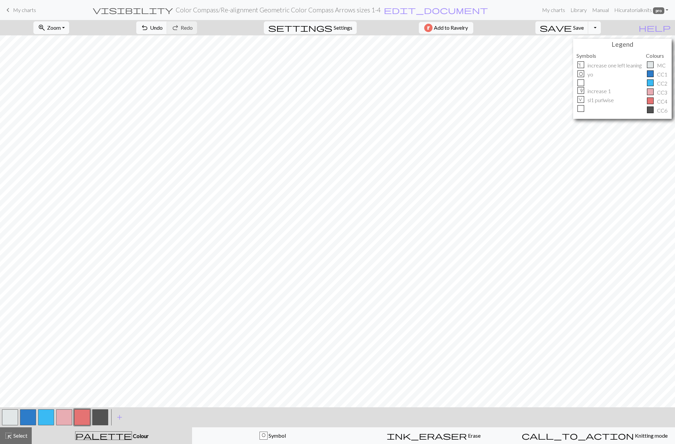
click at [100, 360] on button "button" at bounding box center [100, 418] width 16 height 16
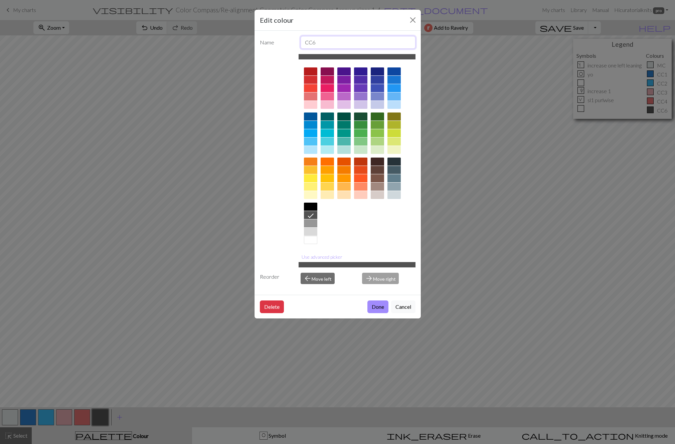
drag, startPoint x: 325, startPoint y: 41, endPoint x: 296, endPoint y: 40, distance: 28.1
click at [301, 40] on input "CC6" at bounding box center [358, 42] width 115 height 13
type input "No Stitch"
click at [381, 306] on button "Done" at bounding box center [378, 307] width 21 height 13
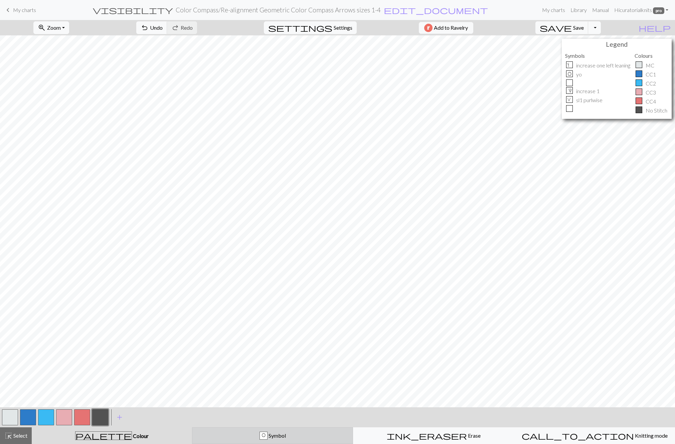
click at [258, 360] on div "O Symbol" at bounding box center [273, 436] width 152 height 8
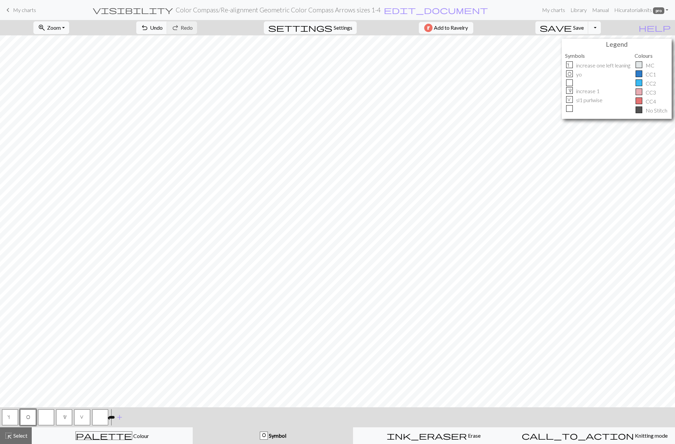
click at [99, 360] on button "button" at bounding box center [100, 418] width 16 height 16
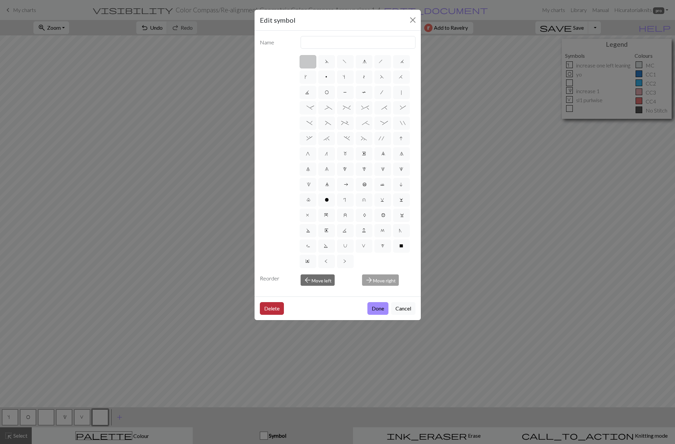
click at [274, 310] on button "Delete" at bounding box center [272, 308] width 24 height 13
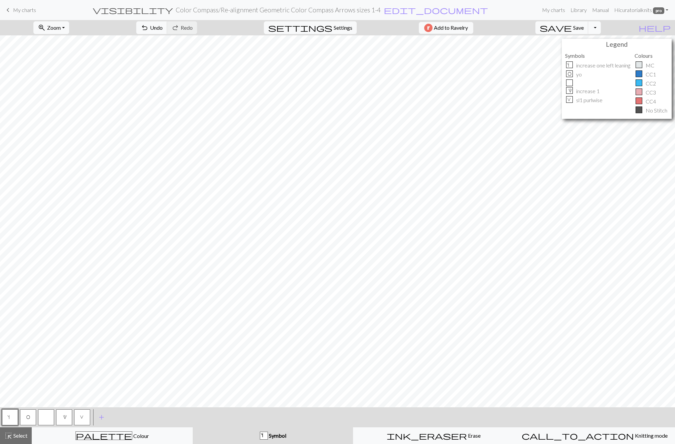
click at [49, 360] on button "button" at bounding box center [46, 418] width 16 height 16
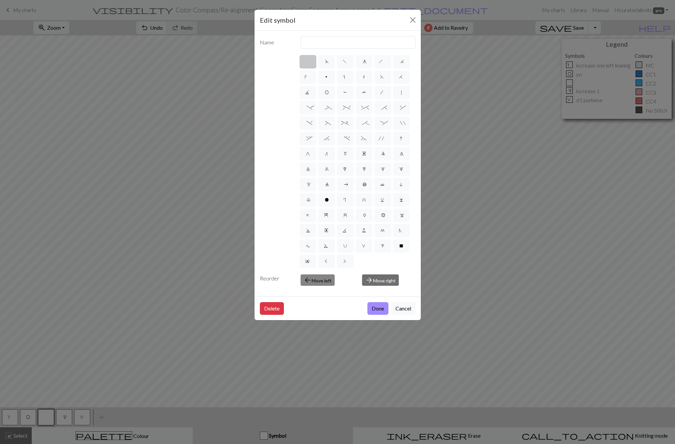
click at [314, 281] on button "arrow_back Move left" at bounding box center [318, 280] width 34 height 11
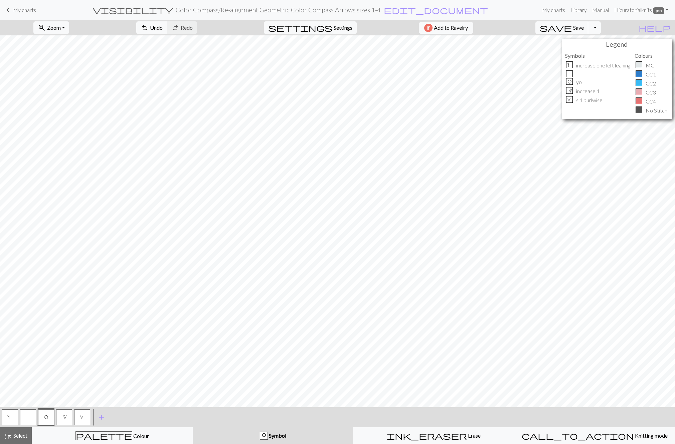
click at [29, 360] on button "button" at bounding box center [28, 418] width 16 height 16
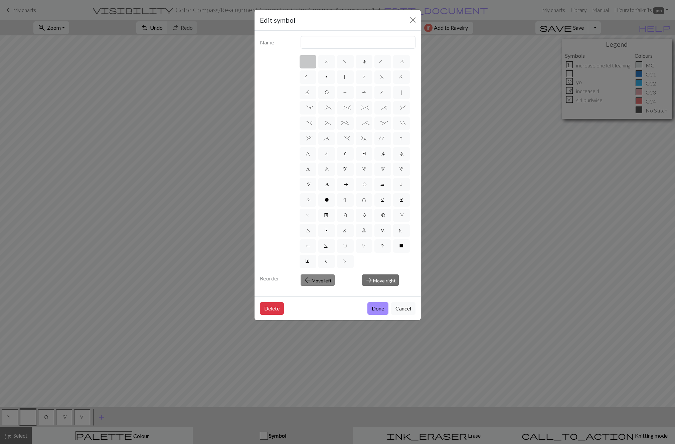
click at [320, 278] on button "arrow_back Move left" at bounding box center [318, 280] width 34 height 11
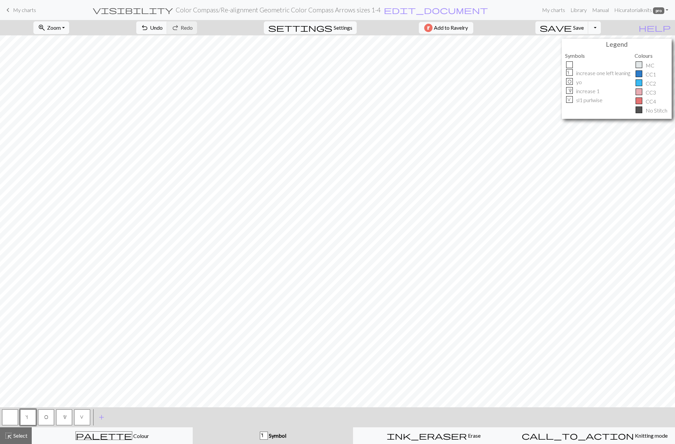
click at [10, 360] on button "button" at bounding box center [10, 418] width 16 height 16
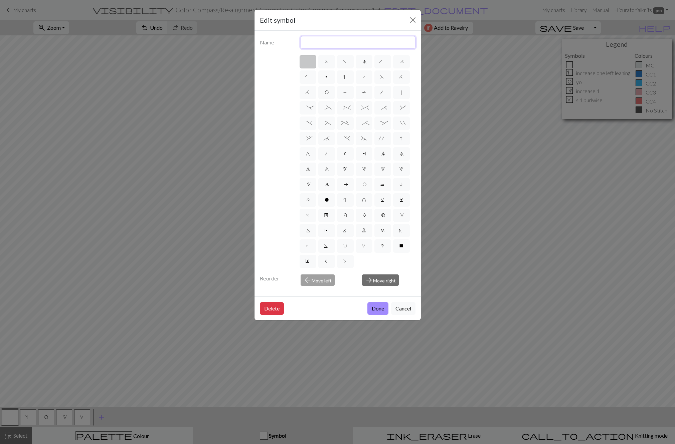
click at [317, 45] on input "text" at bounding box center [358, 42] width 115 height 13
type input "knit"
click at [378, 310] on button "Done" at bounding box center [378, 308] width 21 height 13
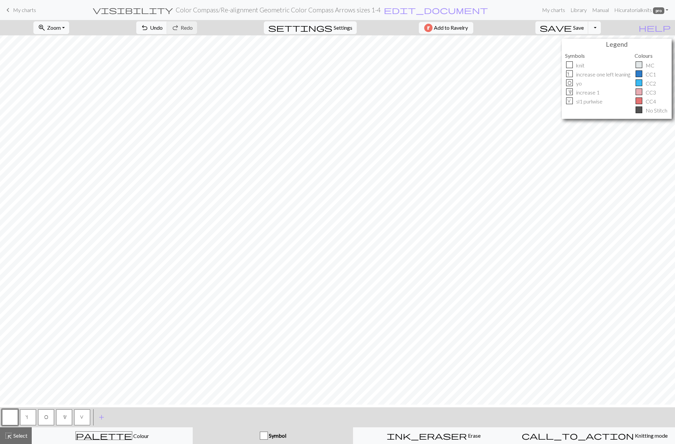
scroll to position [21, 0]
click at [46, 360] on span "O" at bounding box center [46, 418] width 4 height 7
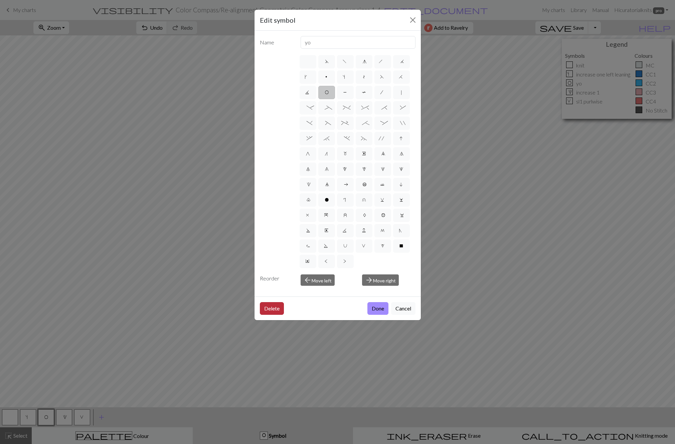
click at [275, 311] on button "Delete" at bounding box center [272, 308] width 24 height 13
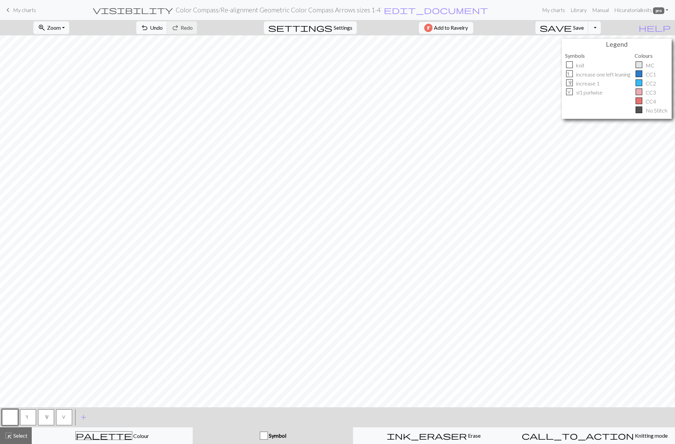
click at [46, 360] on span "1" at bounding box center [46, 418] width 3 height 7
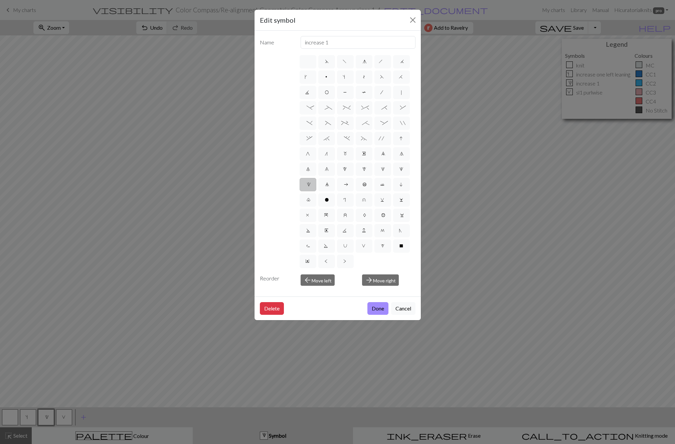
click at [147, 325] on div "Edit symbol Name increase 1 d f g h j k p s t F H J O P T / | - _ % ^ * & ) ( +…" at bounding box center [337, 222] width 675 height 444
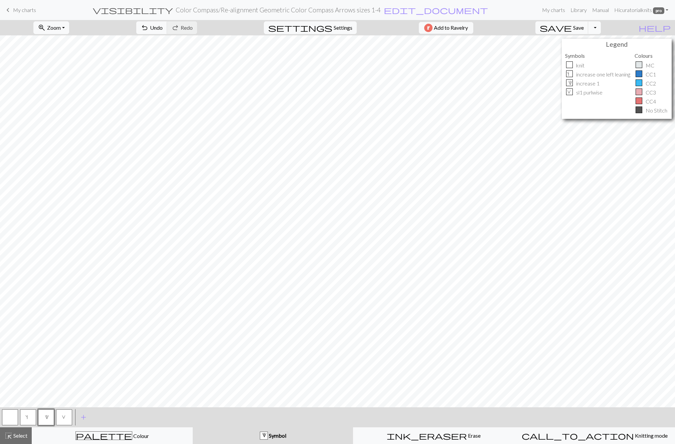
click at [27, 360] on span "s" at bounding box center [28, 418] width 6 height 7
click at [43, 360] on button "1" at bounding box center [46, 418] width 16 height 16
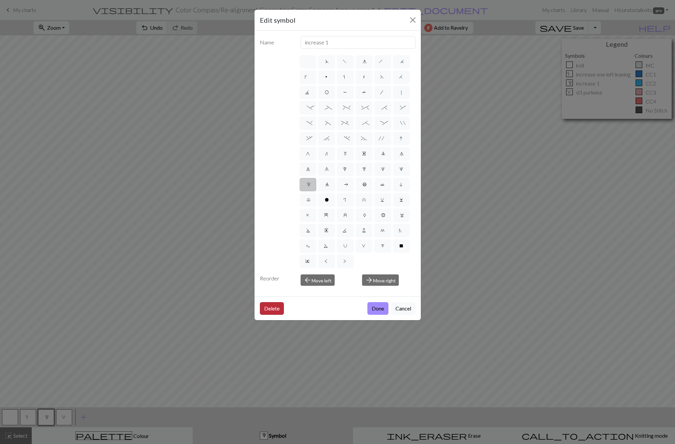
click at [271, 309] on button "Delete" at bounding box center [272, 308] width 24 height 13
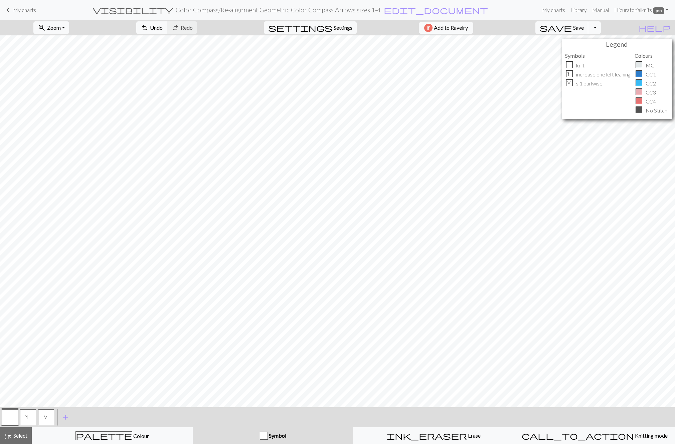
click at [30, 360] on button "s" at bounding box center [28, 418] width 16 height 16
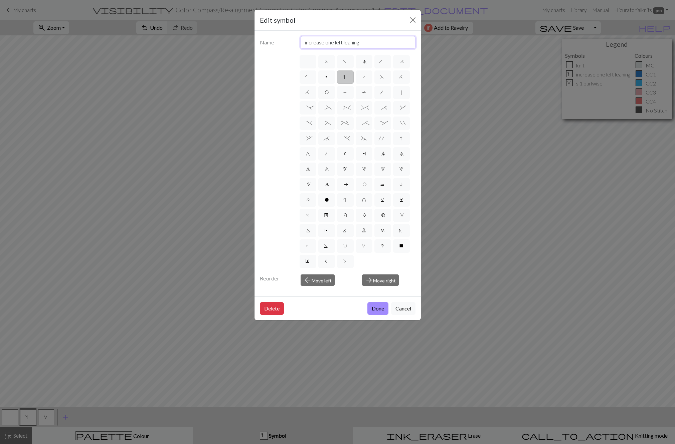
drag, startPoint x: 364, startPoint y: 43, endPoint x: 289, endPoint y: 41, distance: 74.5
click at [301, 41] on input "increase one left leaning" at bounding box center [358, 42] width 115 height 13
type input "Left lifted increase stitch (new stitch)"
click at [379, 305] on button "Done" at bounding box center [378, 308] width 21 height 13
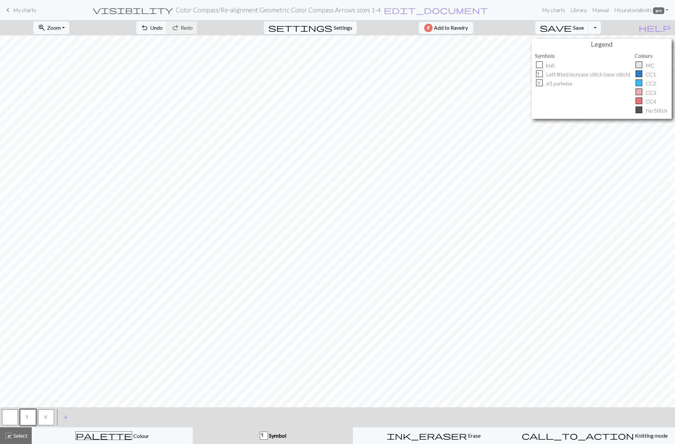
click at [46, 360] on button "V" at bounding box center [46, 418] width 16 height 16
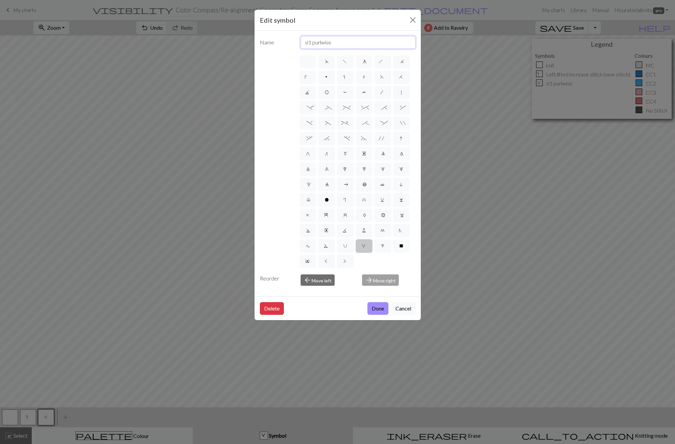
drag, startPoint x: 338, startPoint y: 43, endPoint x: 288, endPoint y: 42, distance: 49.5
click at [301, 42] on input "sl1 purlwise" at bounding box center [358, 42] width 115 height 13
click at [319, 43] on input "Stitche before LLI" at bounding box center [358, 42] width 115 height 13
click at [346, 44] on input "Stitch before LLI" at bounding box center [358, 42] width 115 height 13
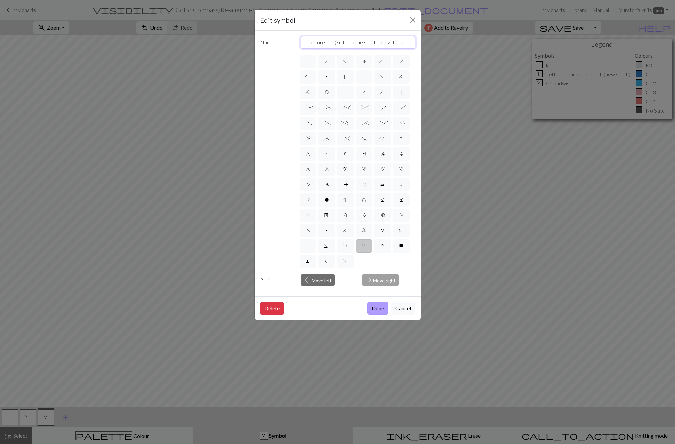
type input "Stitch before LLI (knit into the stitch below this one)"
click at [382, 306] on button "Done" at bounding box center [378, 308] width 21 height 13
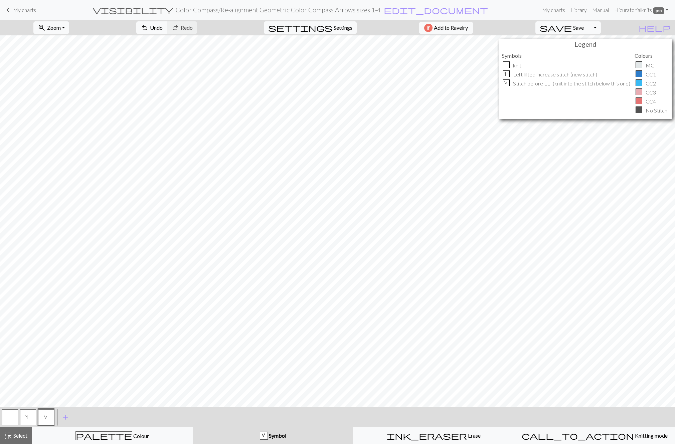
scroll to position [25, 0]
